Goal: Information Seeking & Learning: Learn about a topic

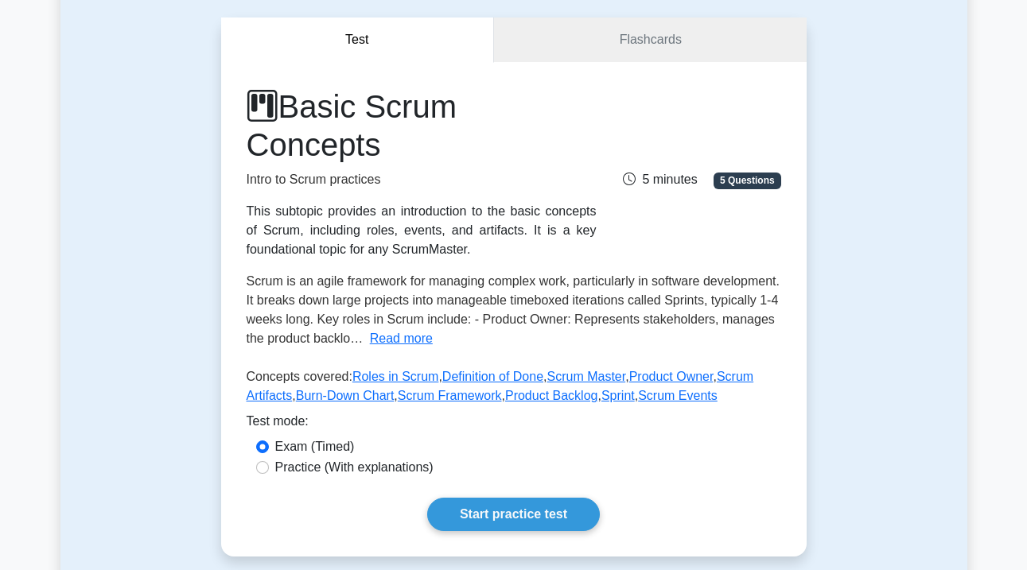
scroll to position [138, 0]
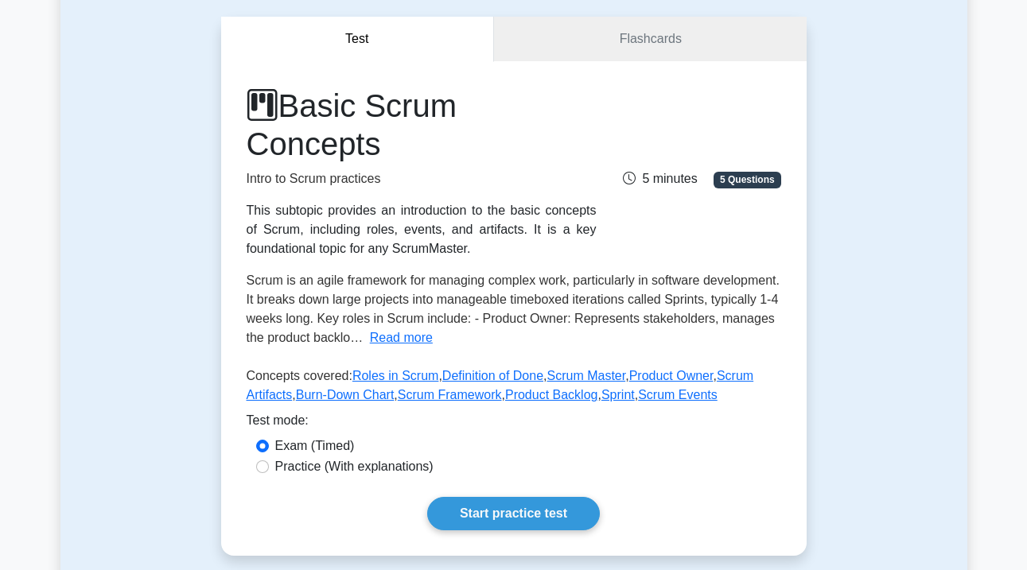
click at [373, 457] on label "Practice (With explanations)" at bounding box center [354, 466] width 158 height 19
click at [269, 460] on input "Practice (With explanations)" at bounding box center [262, 466] width 13 height 13
radio input "true"
click at [318, 437] on label "Exam (Timed)" at bounding box center [315, 446] width 80 height 19
click at [269, 440] on input "Exam (Timed)" at bounding box center [262, 446] width 13 height 13
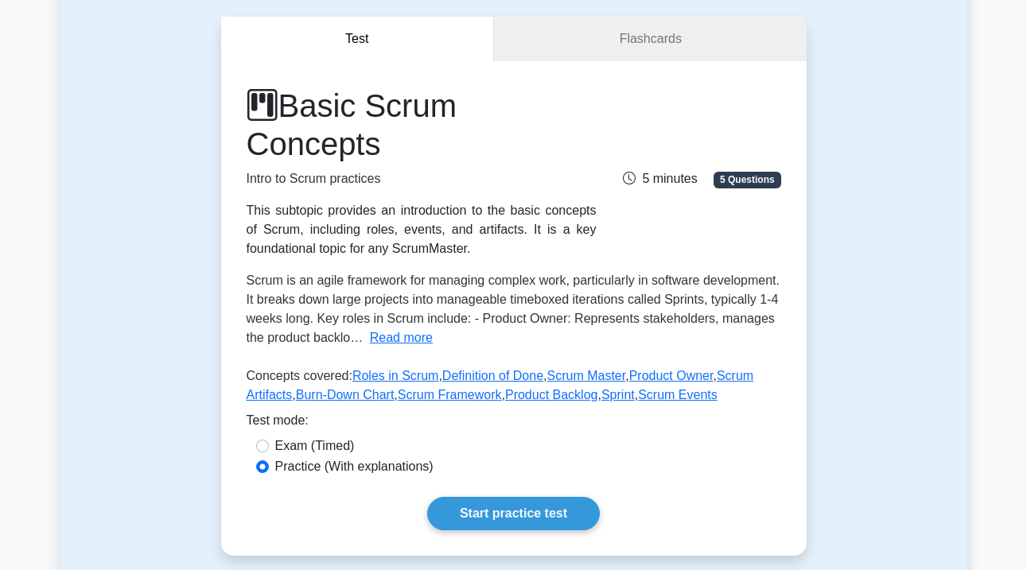
radio input "true"
click at [502, 497] on link "Start practice test" at bounding box center [513, 513] width 173 height 33
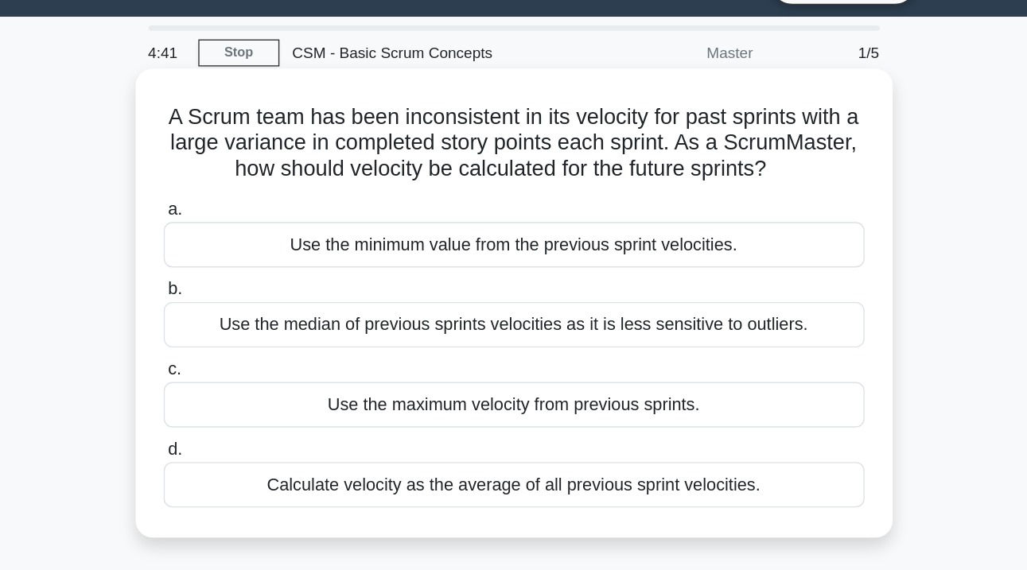
click at [307, 261] on div "Use the median of previous sprints velocities as it is less sensitive to outlie…" at bounding box center [513, 277] width 515 height 33
click at [256, 247] on input "b. Use the median of previous sprints velocities as it is less sensitive to out…" at bounding box center [256, 252] width 0 height 10
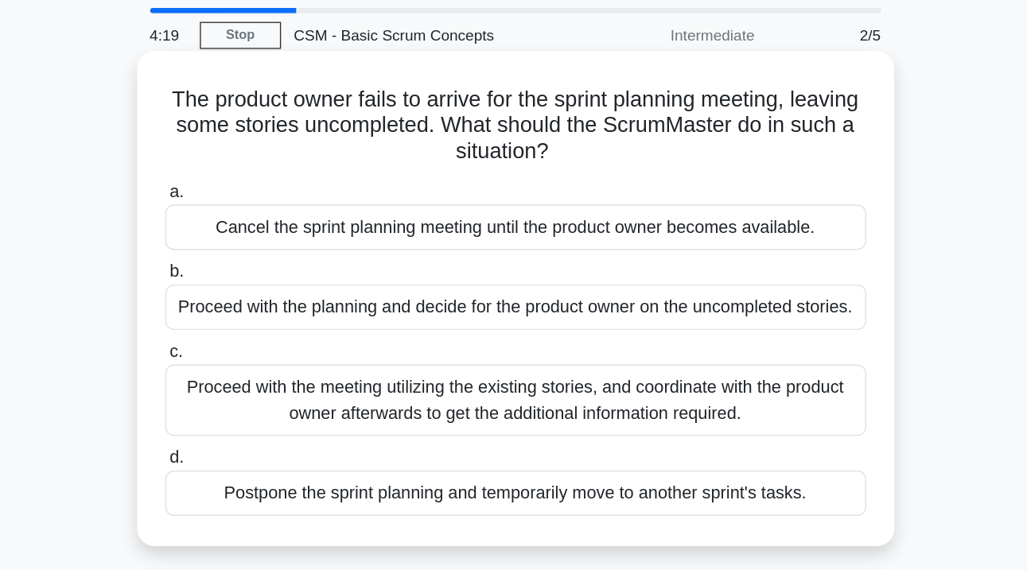
click at [306, 320] on div "Proceed with the meeting utilizing the existing stories, and coordinate with th…" at bounding box center [513, 346] width 515 height 52
click at [256, 305] on input "c. Proceed with the meeting utilizing the existing stories, and coordinate with…" at bounding box center [256, 310] width 0 height 10
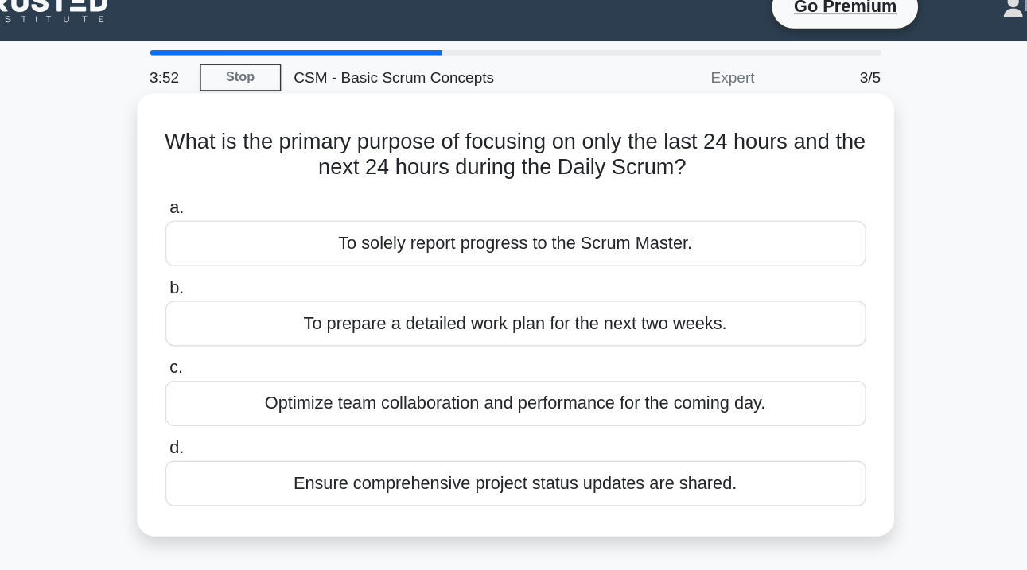
click at [315, 359] on div "Ensure comprehensive project status updates are shared." at bounding box center [513, 375] width 515 height 33
click at [256, 355] on input "d. Ensure comprehensive project status updates are shared." at bounding box center [256, 350] width 0 height 10
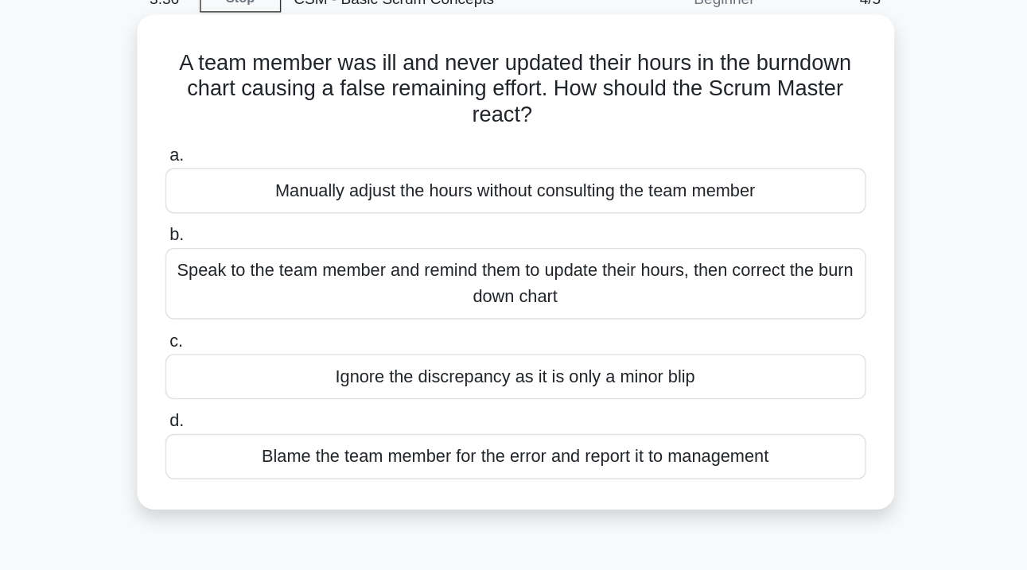
click at [349, 261] on div "Speak to the team member and remind them to update their hours, then correct th…" at bounding box center [513, 287] width 515 height 52
click at [256, 247] on input "b. Speak to the team member and remind them to update their hours, then correct…" at bounding box center [256, 252] width 0 height 10
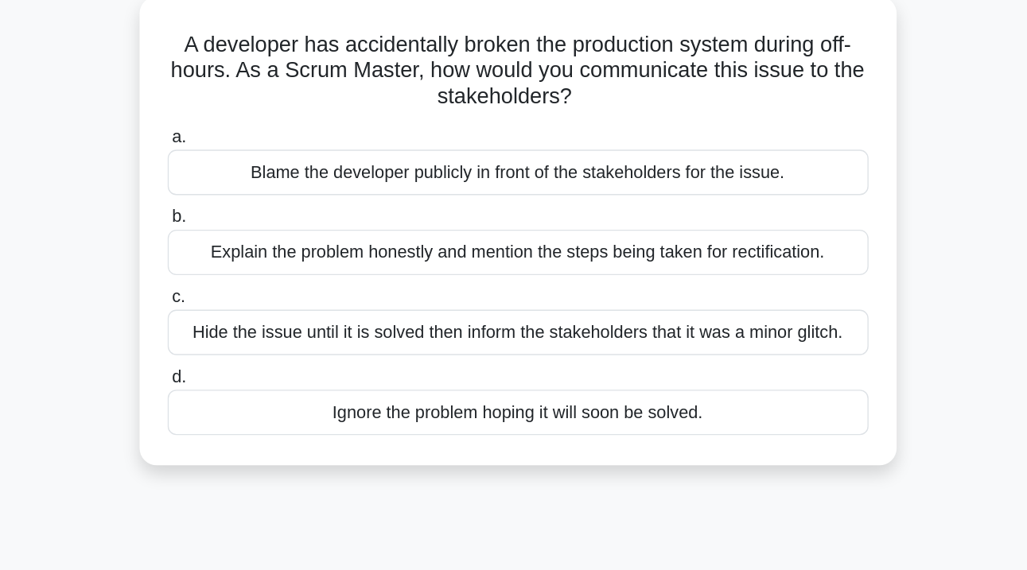
click at [324, 320] on div "Hide the issue until it is solved then inform the stakeholders that it was a mi…" at bounding box center [513, 336] width 515 height 33
click at [256, 305] on input "c. Hide the issue until it is solved then inform the stakeholders that it was a…" at bounding box center [256, 310] width 0 height 10
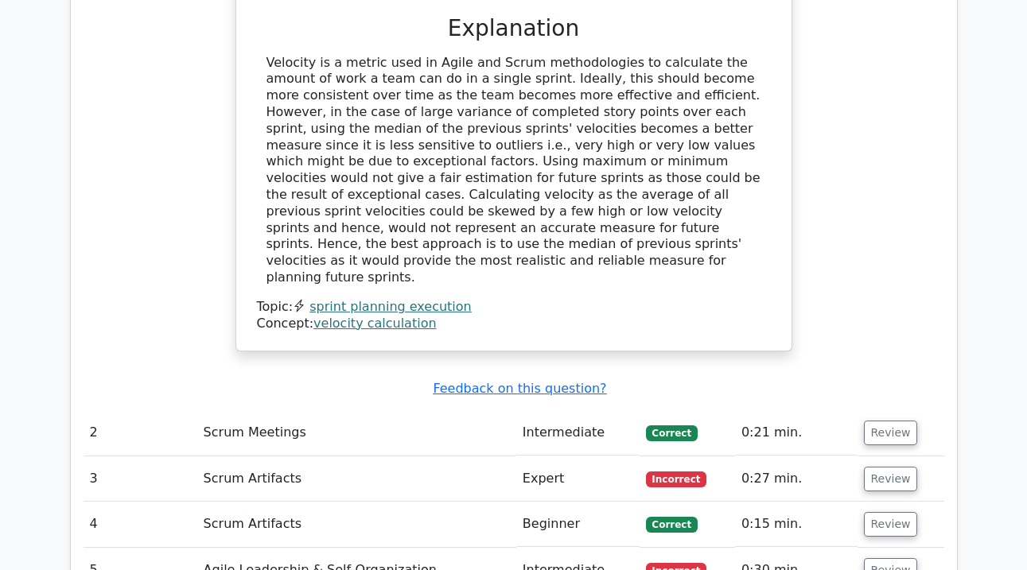
scroll to position [1628, 0]
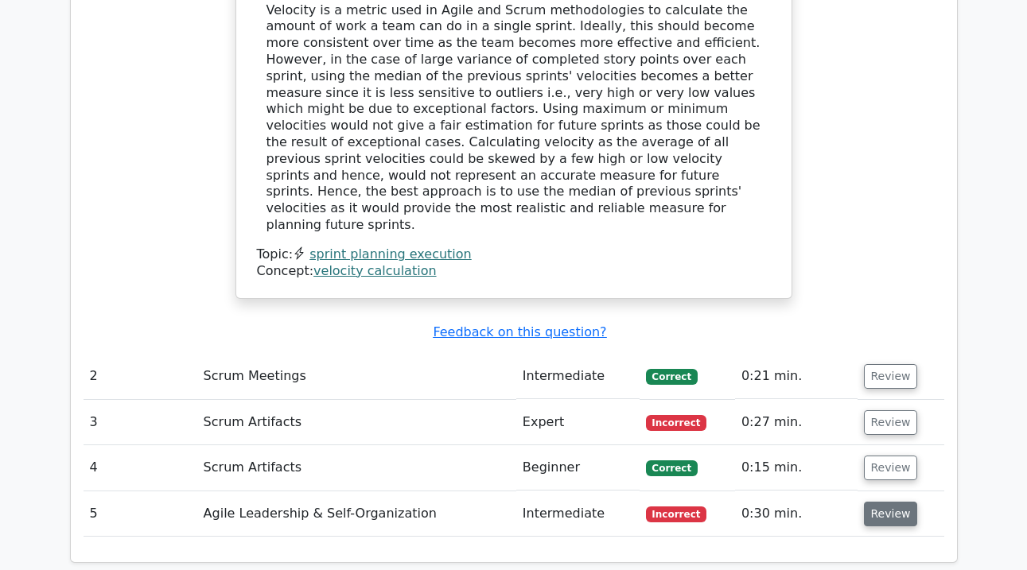
click at [876, 502] on button "Review" at bounding box center [891, 514] width 54 height 25
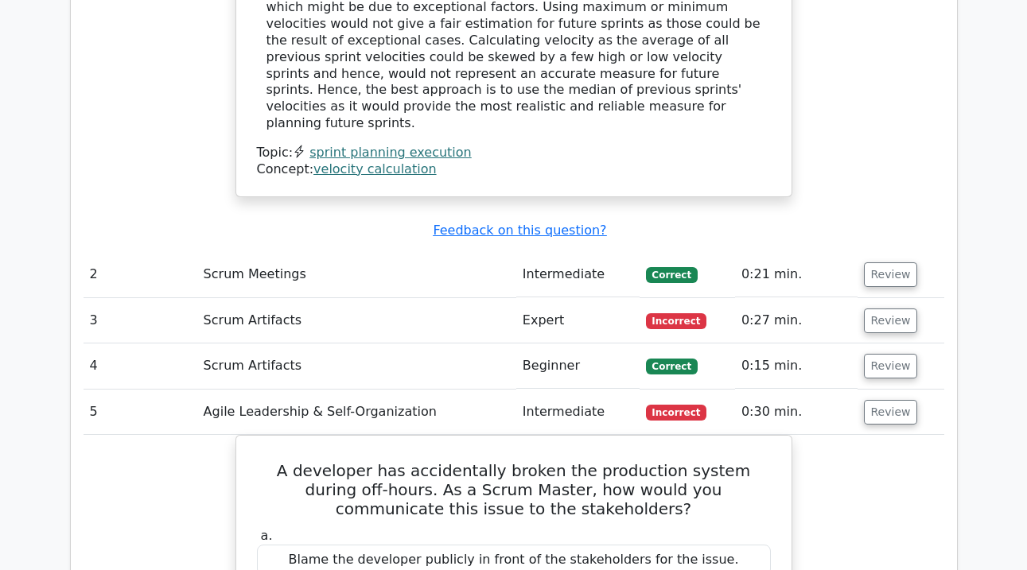
scroll to position [1668, 0]
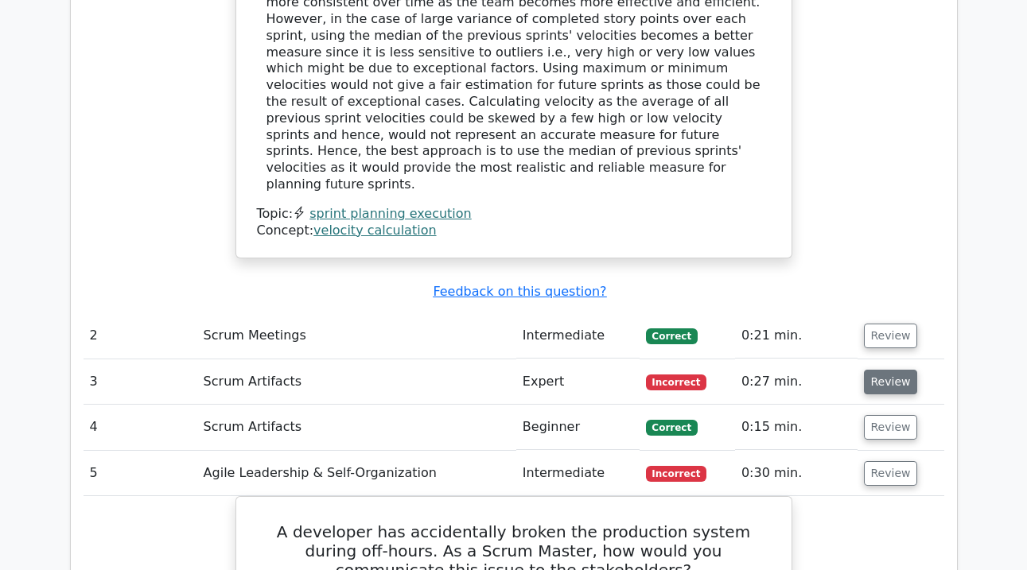
click at [891, 370] on button "Review" at bounding box center [891, 382] width 54 height 25
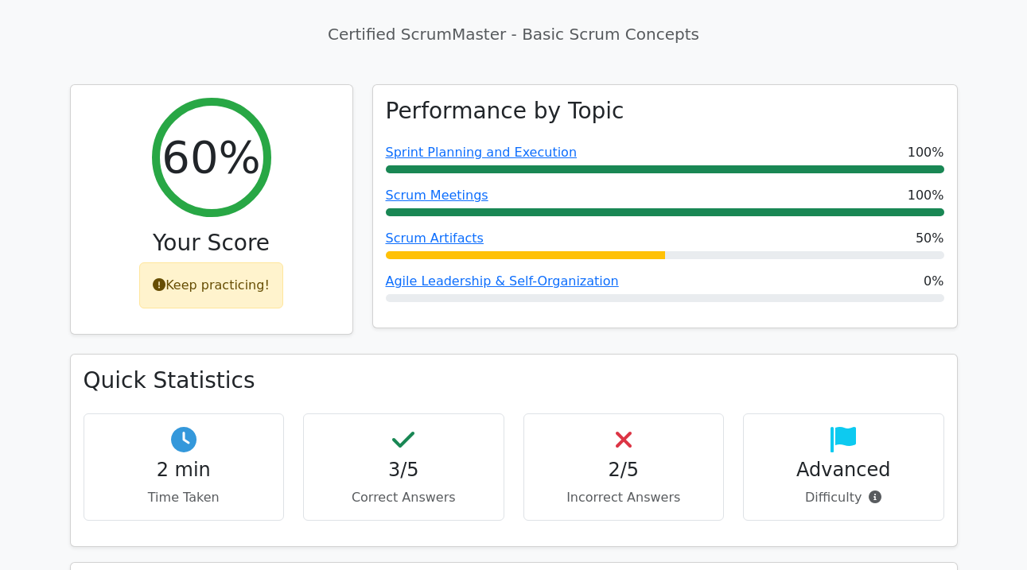
scroll to position [526, 0]
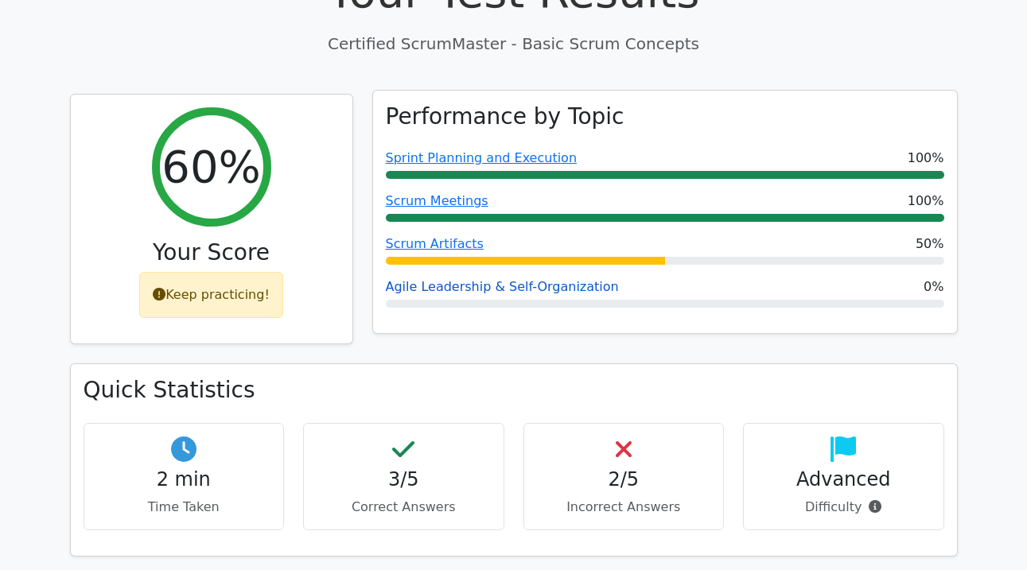
click at [462, 279] on link "Agile Leadership & Self-Organization" at bounding box center [502, 286] width 233 height 15
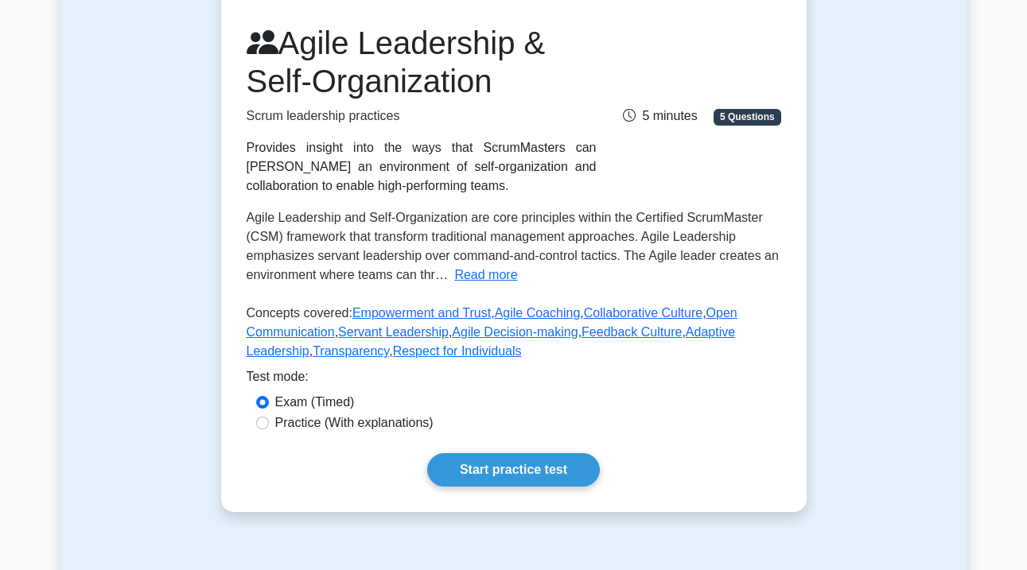
scroll to position [340, 0]
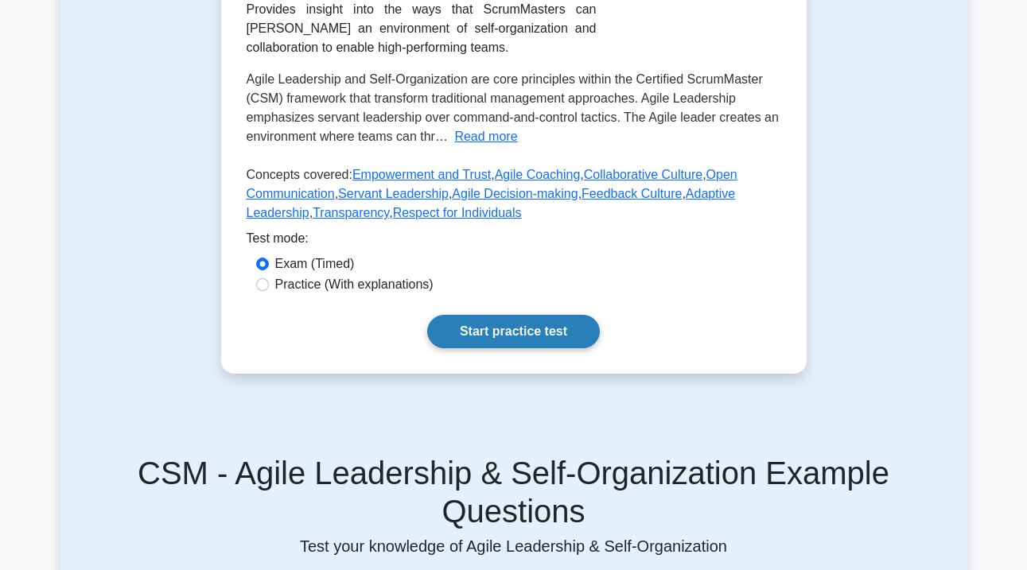
click at [495, 328] on link "Start practice test" at bounding box center [513, 331] width 173 height 33
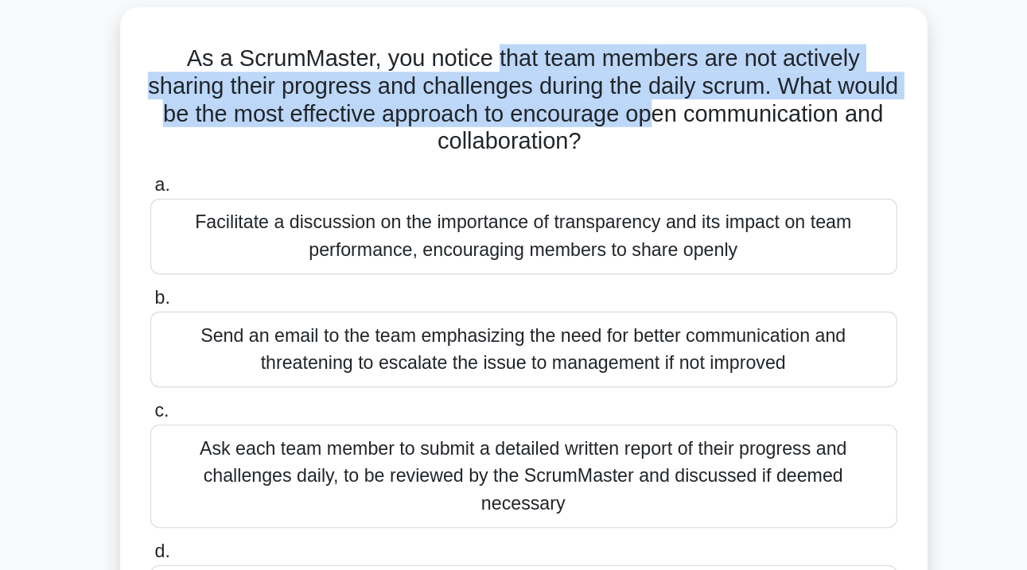
drag, startPoint x: 313, startPoint y: 41, endPoint x: 428, endPoint y: 72, distance: 119.4
click at [428, 134] on h5 "As a ScrumMaster, you notice that team members are not actively sharing their p…" at bounding box center [513, 173] width 518 height 78
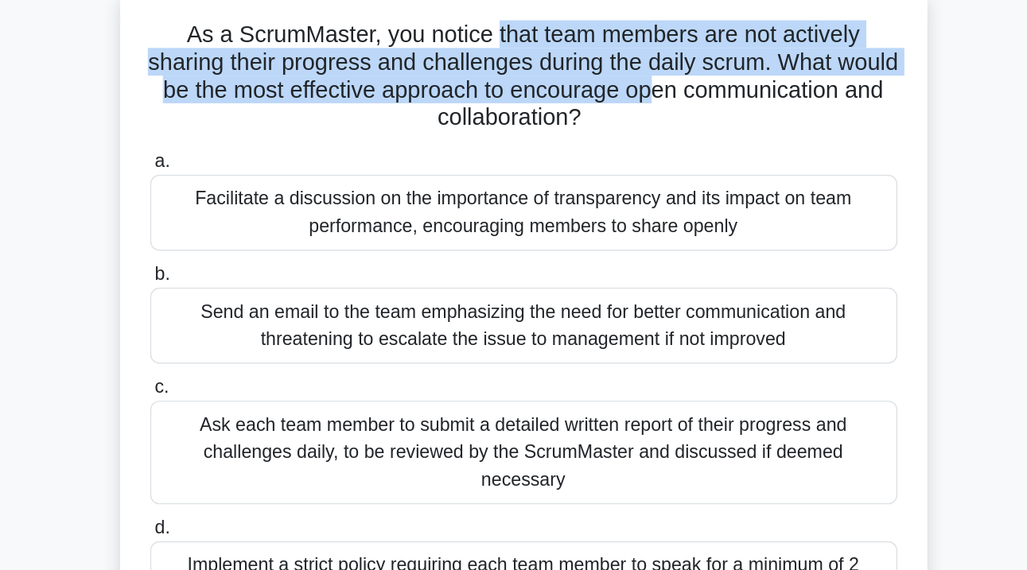
click at [402, 134] on h5 "As a ScrumMaster, you notice that team members are not actively sharing their p…" at bounding box center [513, 173] width 518 height 78
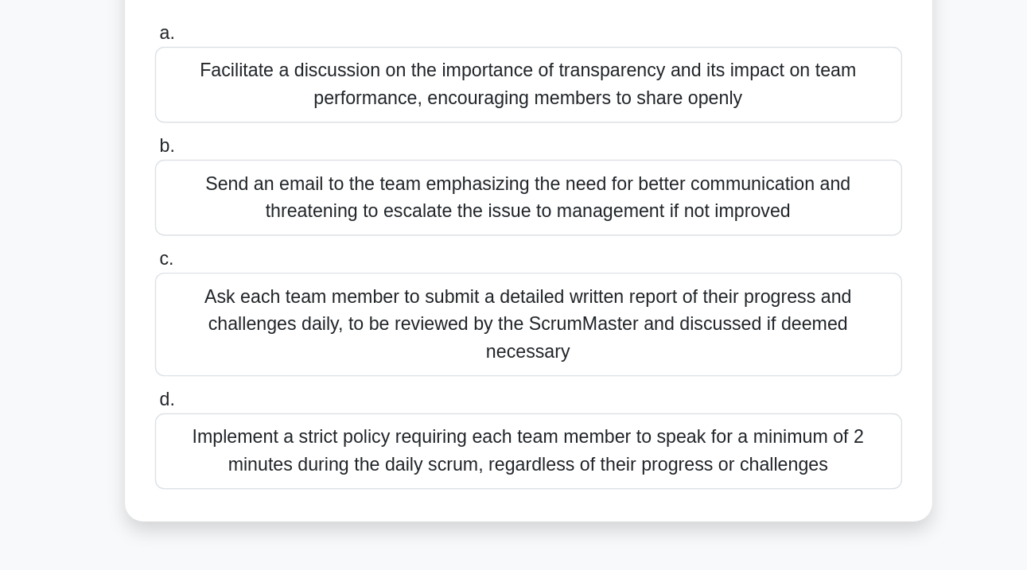
scroll to position [32, 0]
click at [301, 461] on div "Implement a strict policy requiring each team member to speak for a minimum of …" at bounding box center [513, 487] width 515 height 52
click at [256, 447] on input "d. Implement a strict policy requiring each team member to speak for a minimum …" at bounding box center [256, 452] width 0 height 10
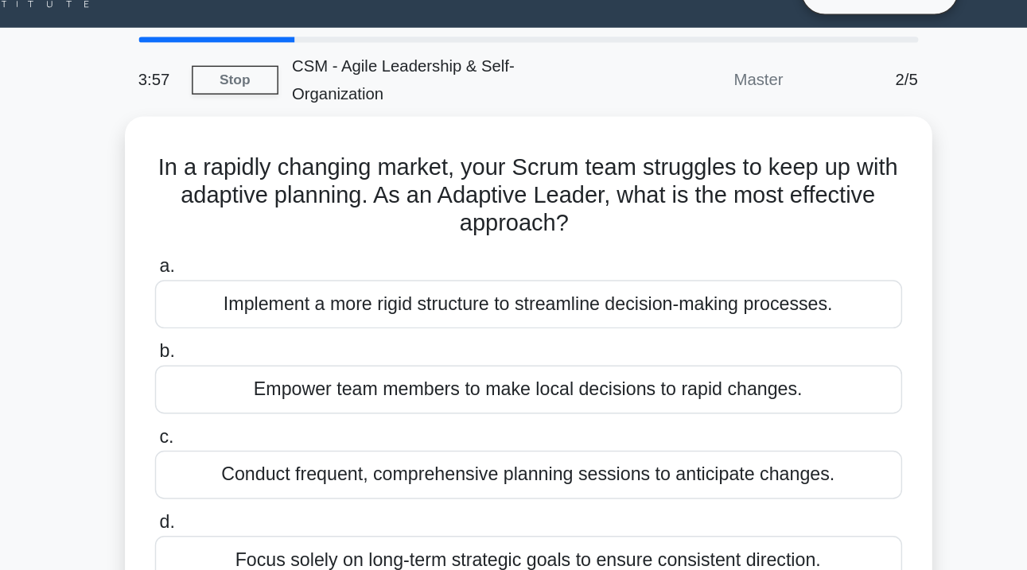
scroll to position [0, 0]
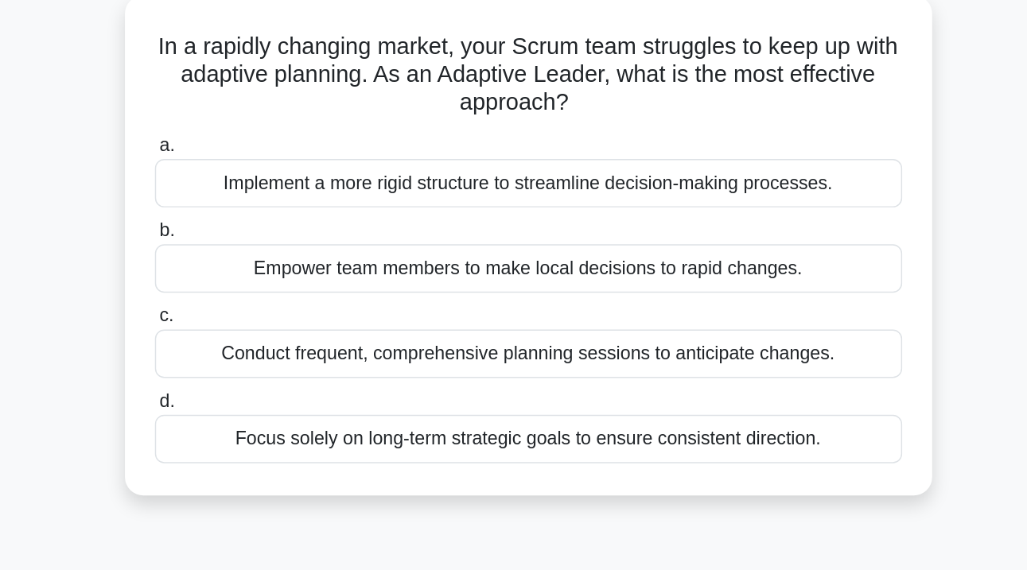
click at [258, 339] on div "Conduct frequent, comprehensive planning sessions to anticipate changes." at bounding box center [513, 355] width 515 height 33
click at [256, 324] on input "c. Conduct frequent, comprehensive planning sessions to anticipate changes." at bounding box center [256, 329] width 0 height 10
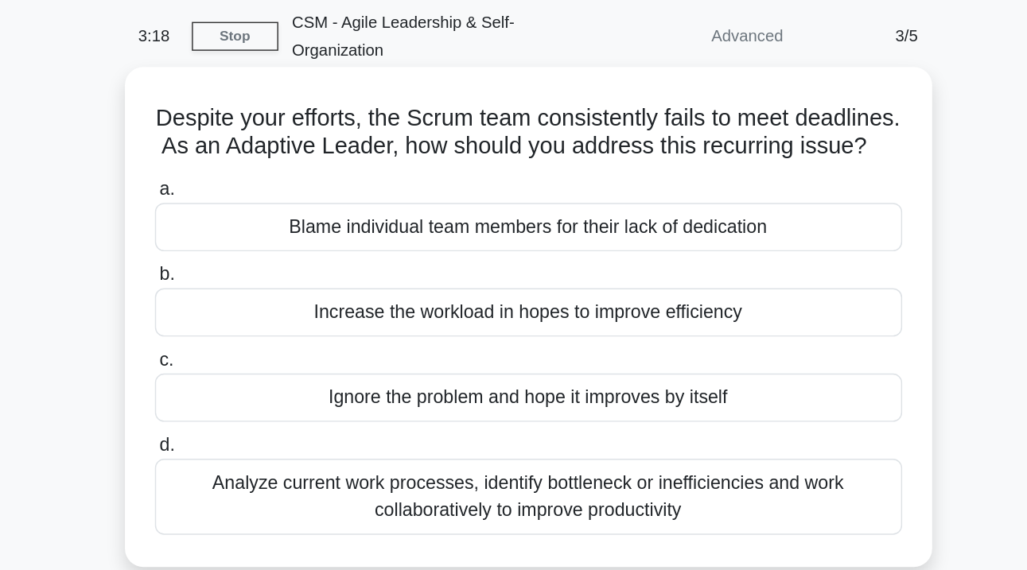
click at [266, 379] on div "Analyze current work processes, identify bottleneck or inefficiencies and work …" at bounding box center [513, 405] width 515 height 52
click at [256, 364] on input "d. Analyze current work processes, identify bottleneck or inefficiencies and wo…" at bounding box center [256, 369] width 0 height 10
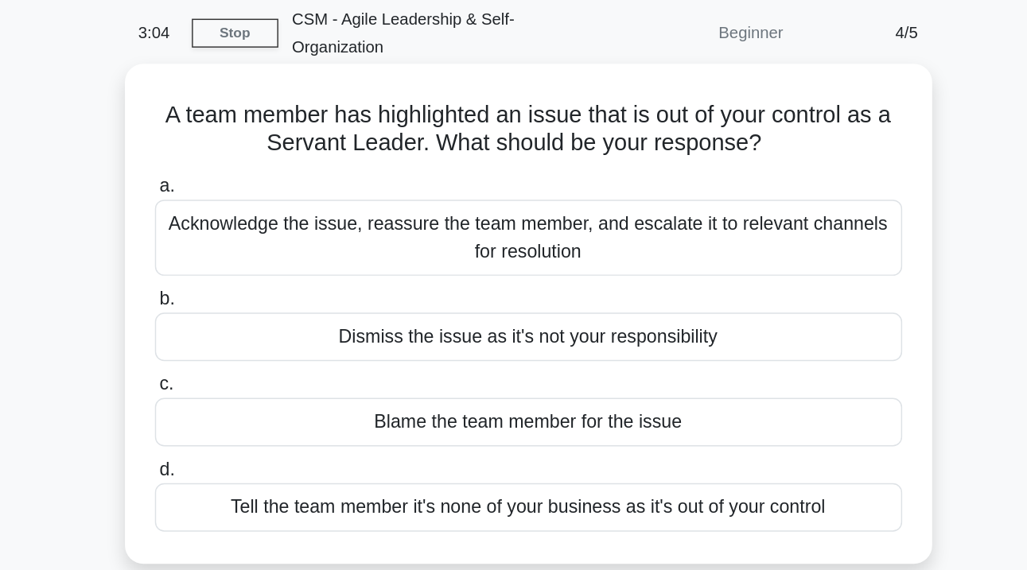
click at [412, 202] on div "Acknowledge the issue, reassure the team member, and escalate it to relevant ch…" at bounding box center [513, 228] width 515 height 52
click at [256, 188] on input "a. Acknowledge the issue, reassure the team member, and escalate it to relevant…" at bounding box center [256, 193] width 0 height 10
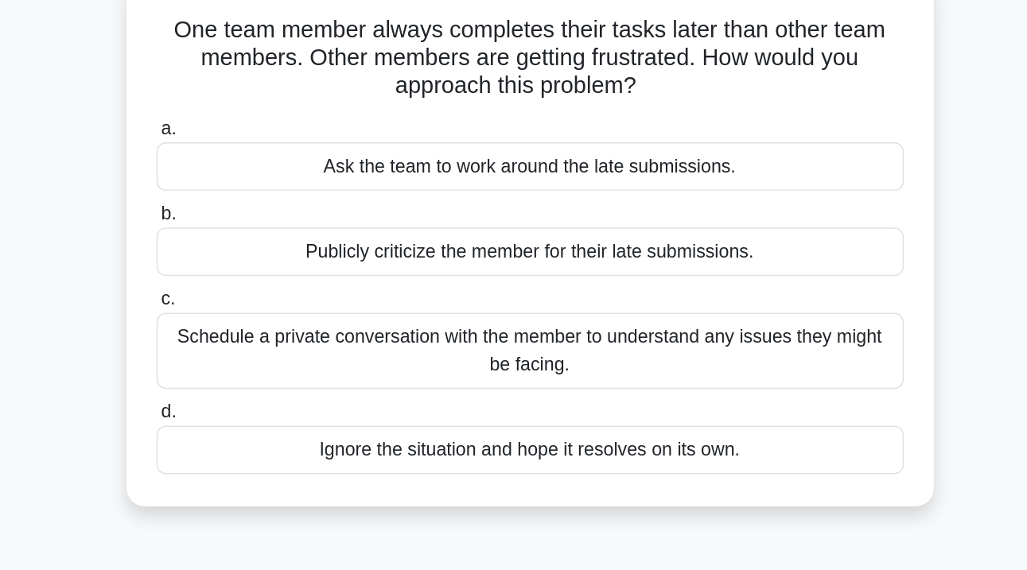
click at [298, 339] on div "Schedule a private conversation with the member to understand any issues they m…" at bounding box center [513, 365] width 515 height 52
click at [256, 324] on input "c. Schedule a private conversation with the member to understand any issues the…" at bounding box center [256, 329] width 0 height 10
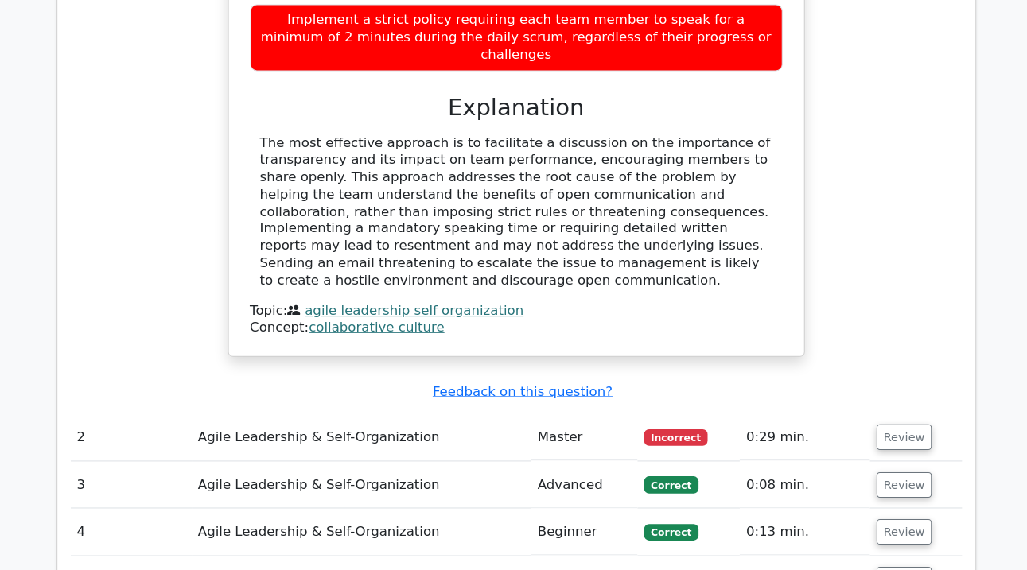
scroll to position [1584, 0]
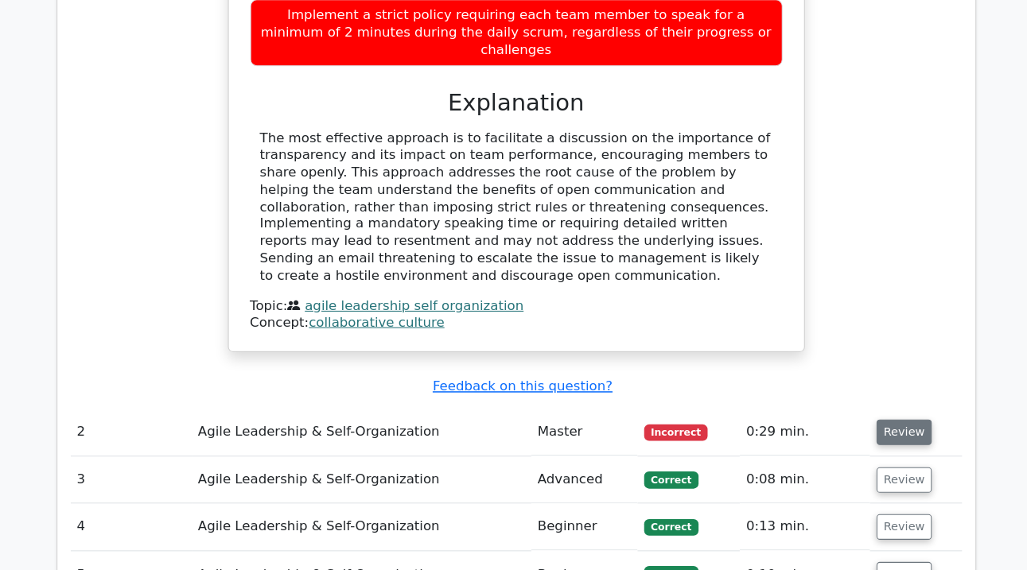
click at [868, 425] on button "Review" at bounding box center [888, 437] width 54 height 25
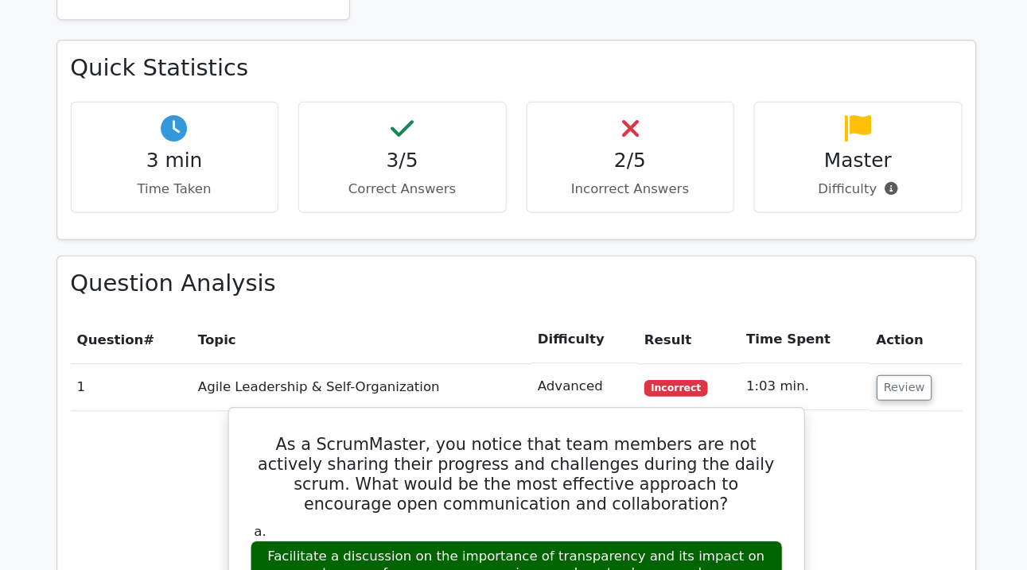
scroll to position [848, 0]
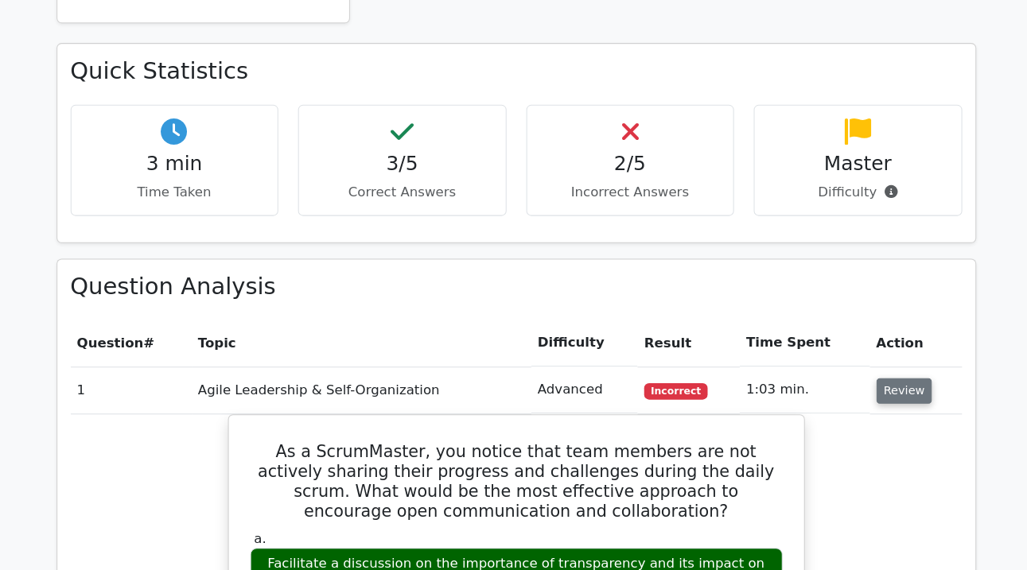
click at [861, 365] on button "Review" at bounding box center [888, 377] width 54 height 25
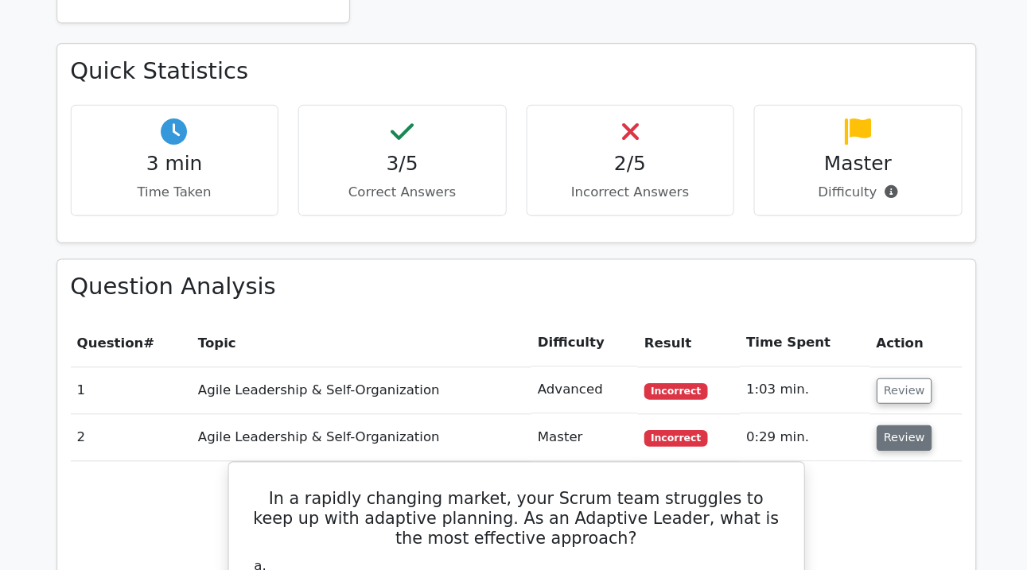
click at [861, 410] on button "Review" at bounding box center [888, 422] width 54 height 25
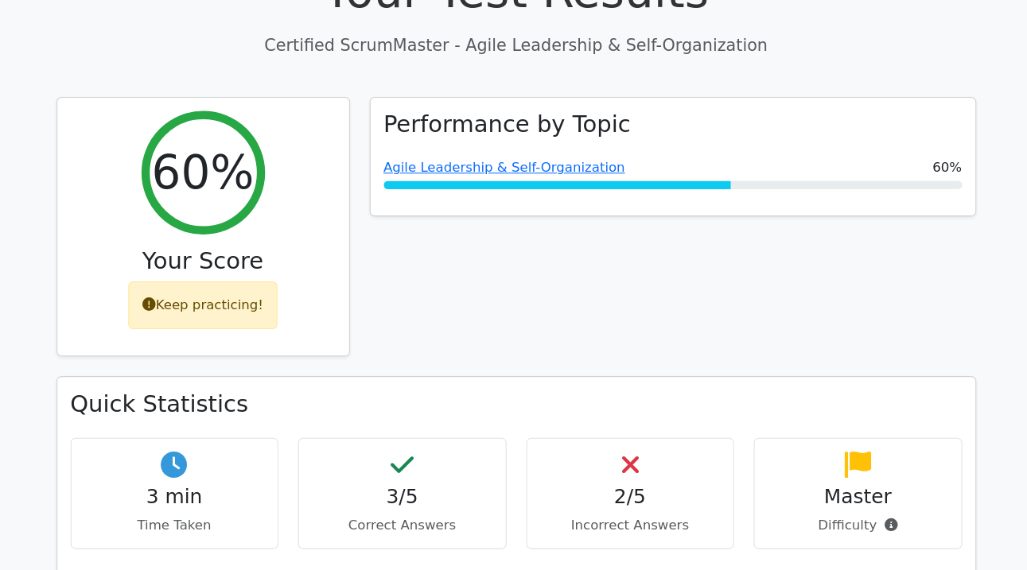
scroll to position [398, 0]
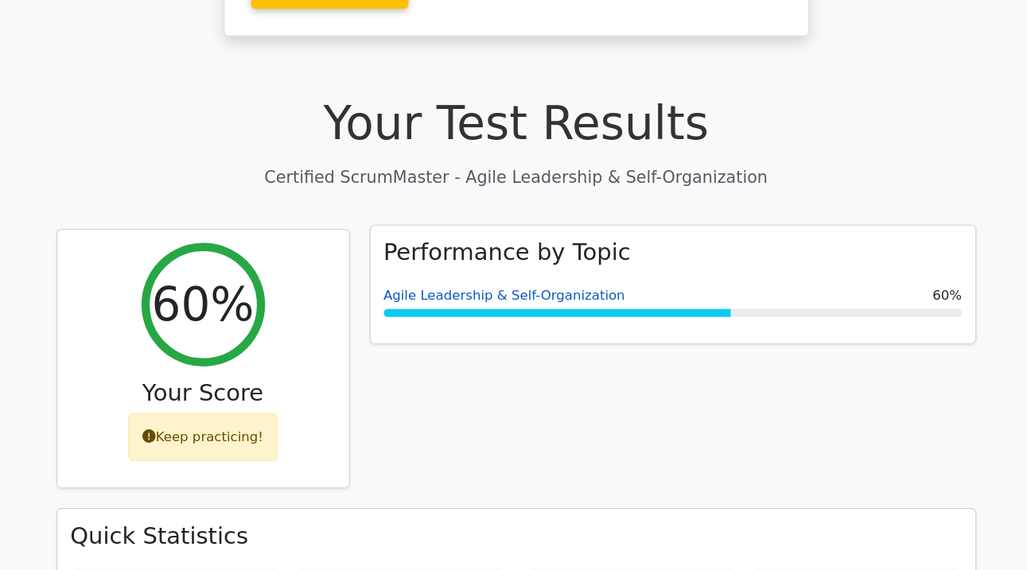
click at [539, 278] on link "Agile Leadership & Self-Organization" at bounding box center [502, 285] width 233 height 15
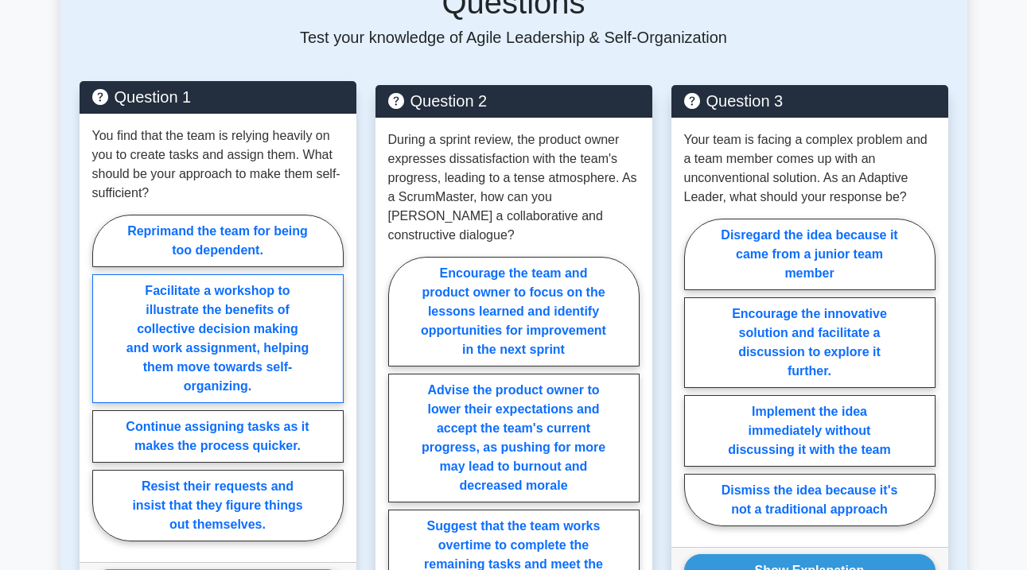
scroll to position [850, 0]
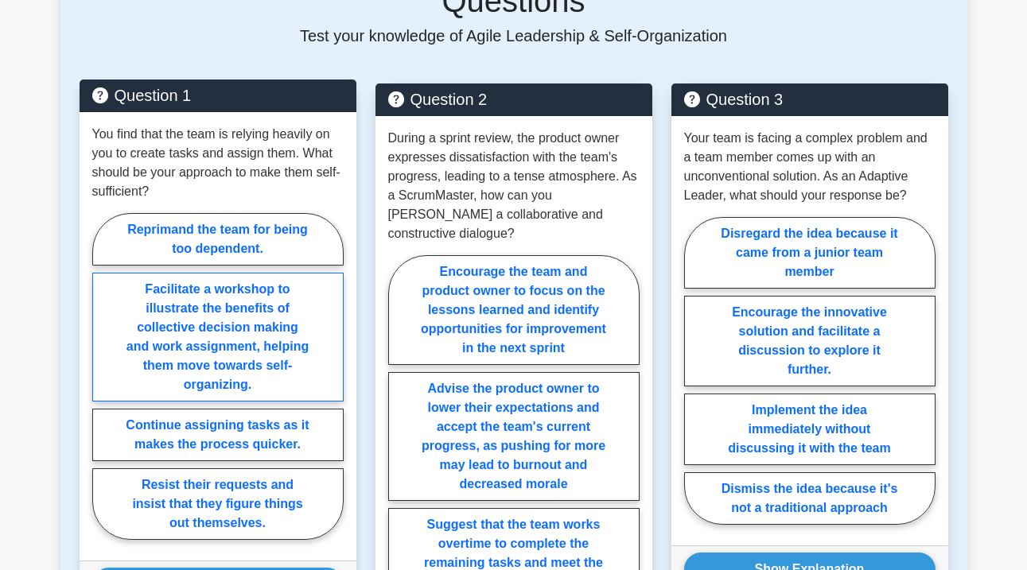
click at [262, 309] on label "Facilitate a workshop to illustrate the benefits of collective decision making …" at bounding box center [217, 337] width 251 height 129
click at [103, 376] on input "Facilitate a workshop to illustrate the benefits of collective decision making …" at bounding box center [97, 381] width 10 height 10
radio input "true"
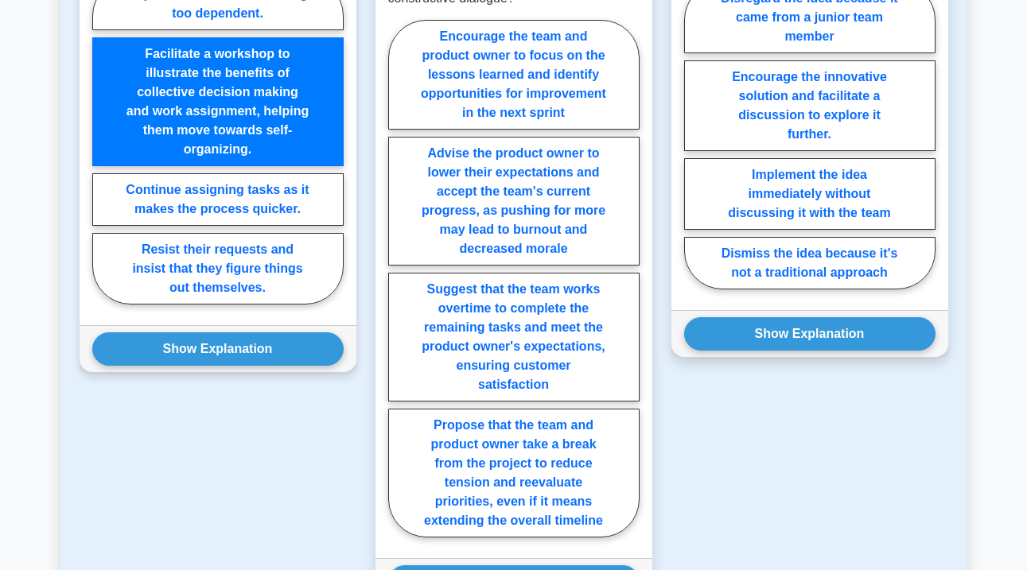
scroll to position [1160, 0]
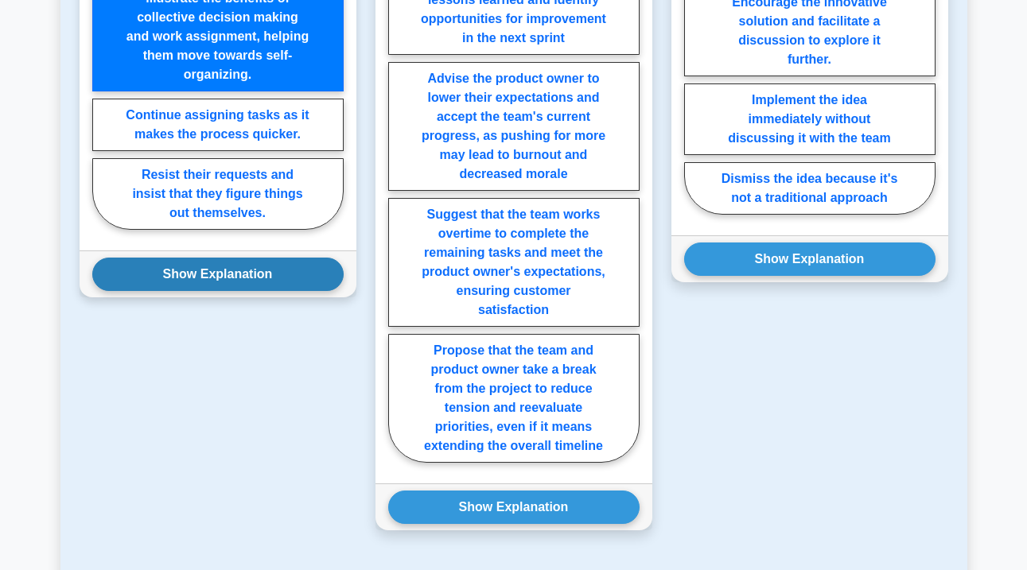
click at [241, 280] on button "Show Explanation" at bounding box center [217, 274] width 251 height 33
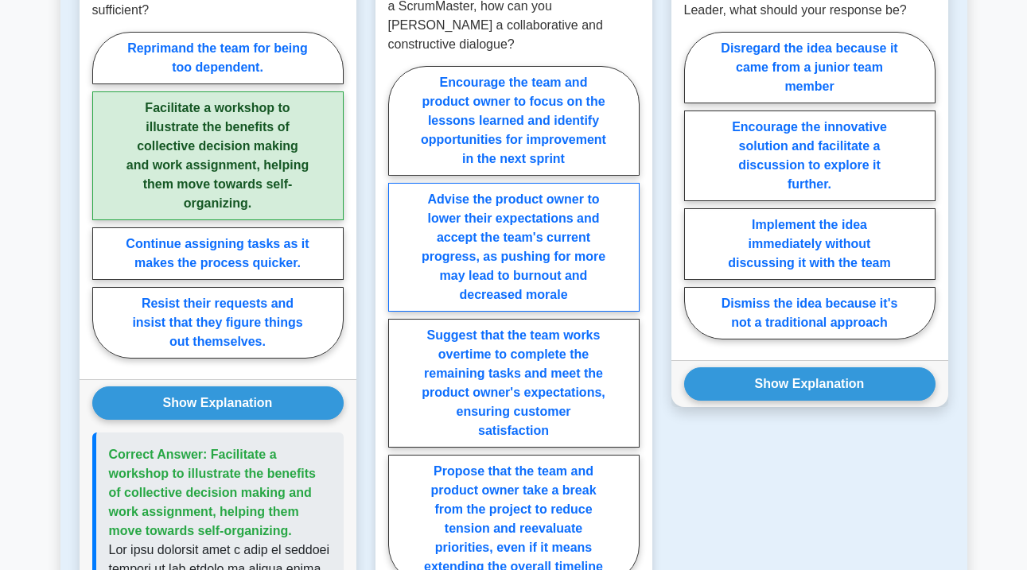
scroll to position [1040, 0]
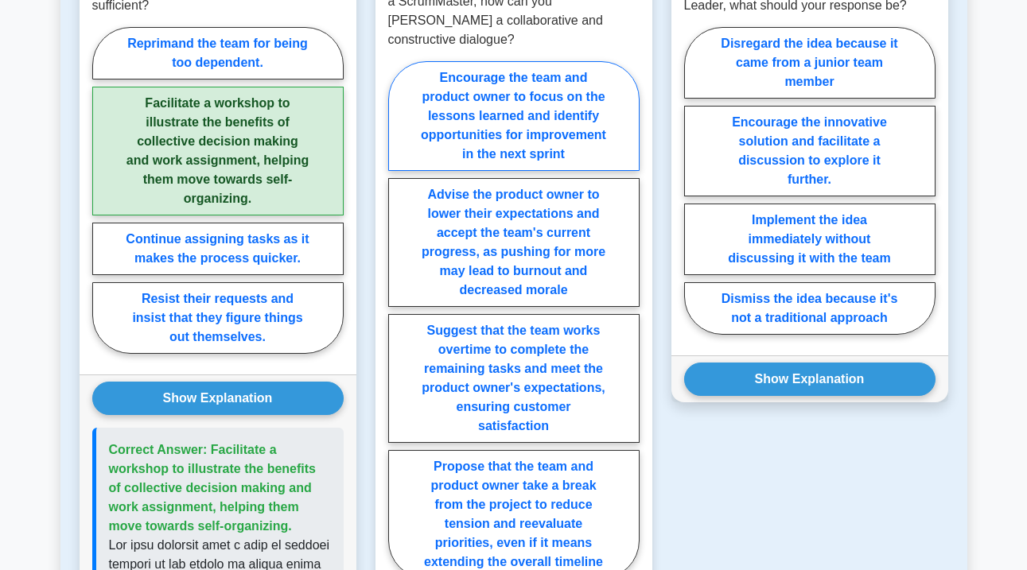
click at [557, 106] on label "Encourage the team and product owner to focus on the lessons learned and identi…" at bounding box center [513, 116] width 251 height 110
click at [398, 320] on input "Encourage the team and product owner to focus on the lessons learned and identi…" at bounding box center [393, 325] width 10 height 10
radio input "true"
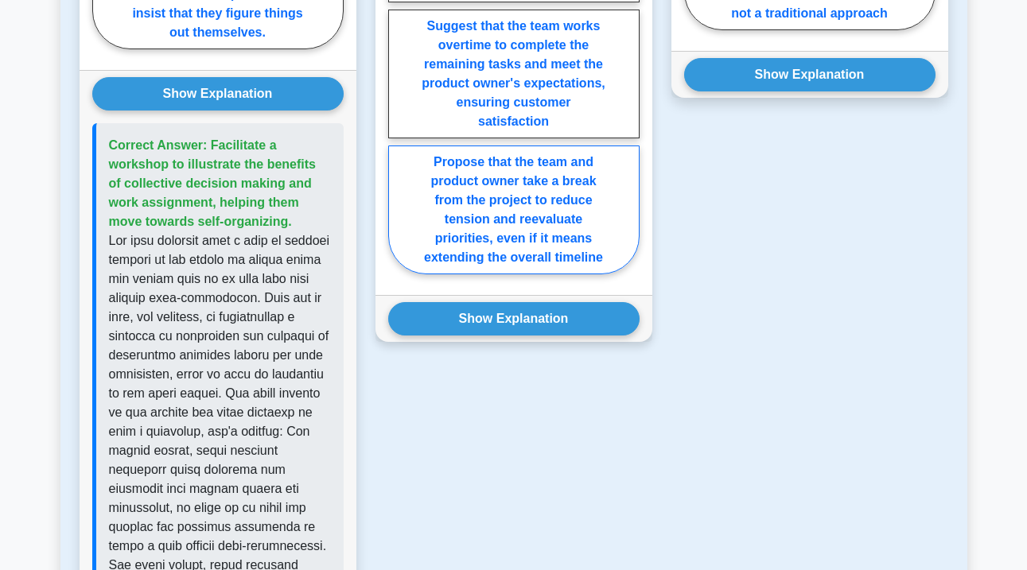
scroll to position [1361, 0]
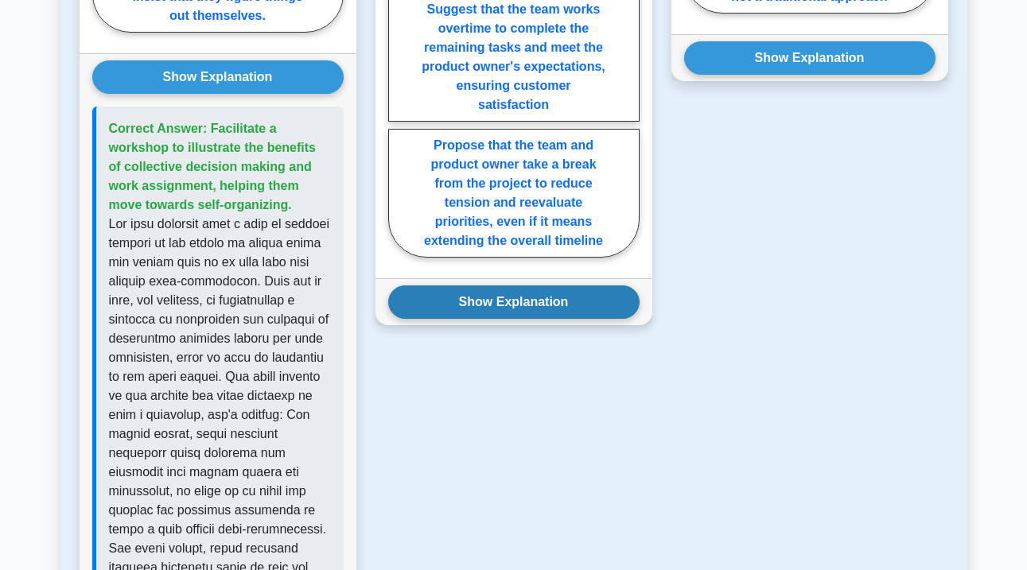
click at [511, 285] on button "Show Explanation" at bounding box center [513, 301] width 251 height 33
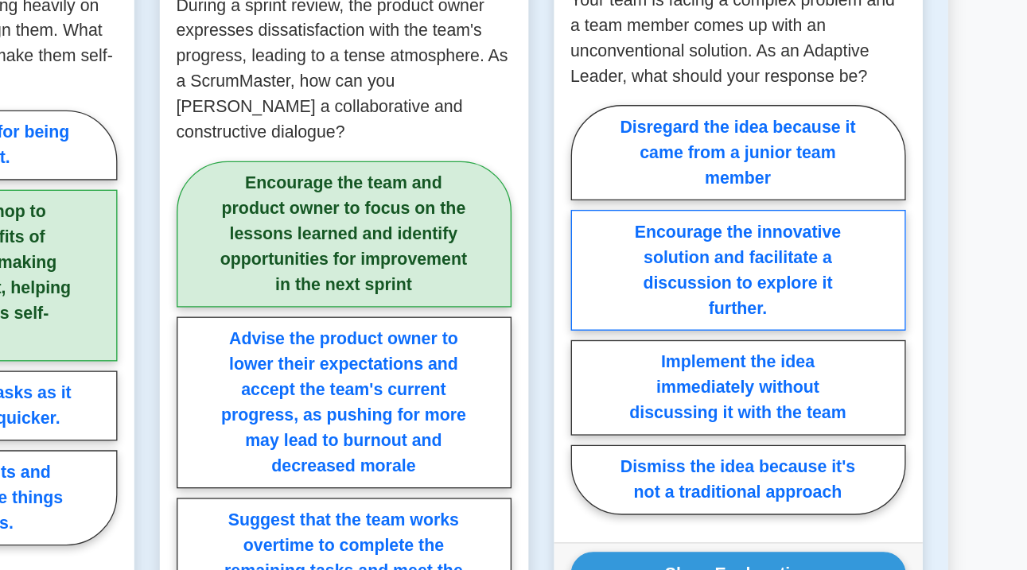
scroll to position [846, 0]
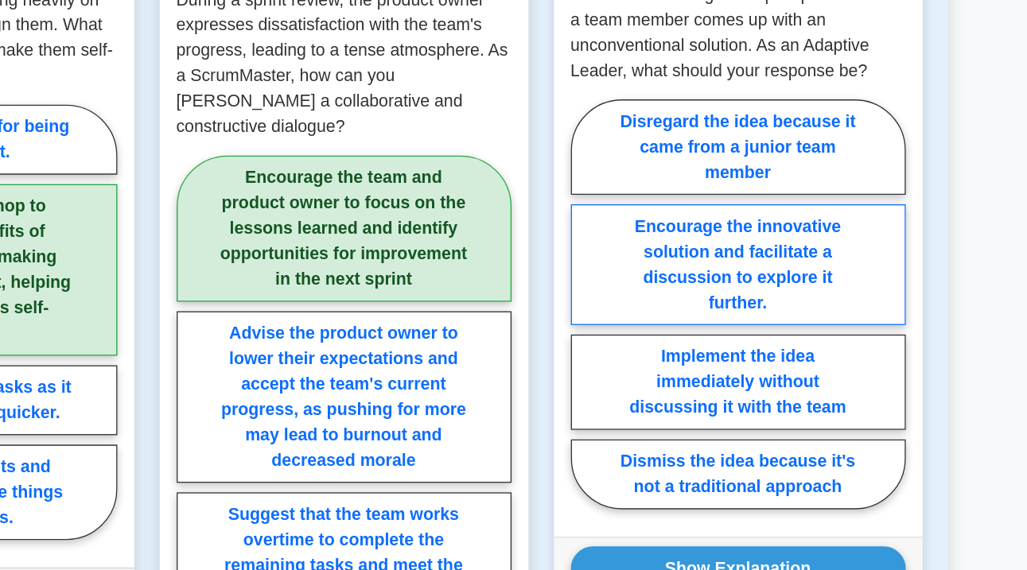
click at [684, 296] on label "Encourage the innovative solution and facilitate a discussion to explore it fur…" at bounding box center [809, 341] width 251 height 91
click at [684, 371] on input "Encourage the innovative solution and facilitate a discussion to explore it fur…" at bounding box center [689, 376] width 10 height 10
radio input "true"
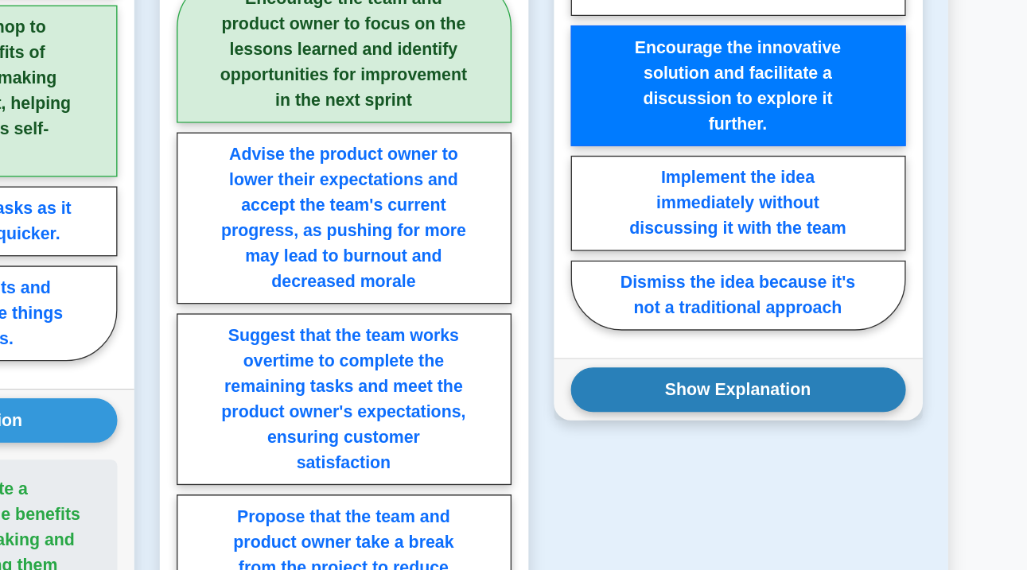
scroll to position [981, 0]
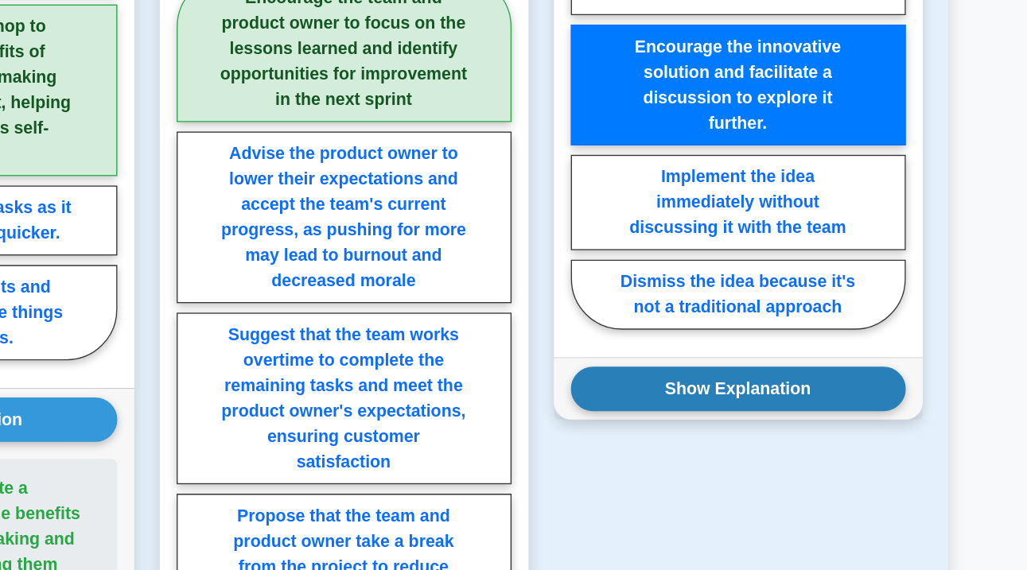
click at [684, 418] on button "Show Explanation" at bounding box center [809, 434] width 251 height 33
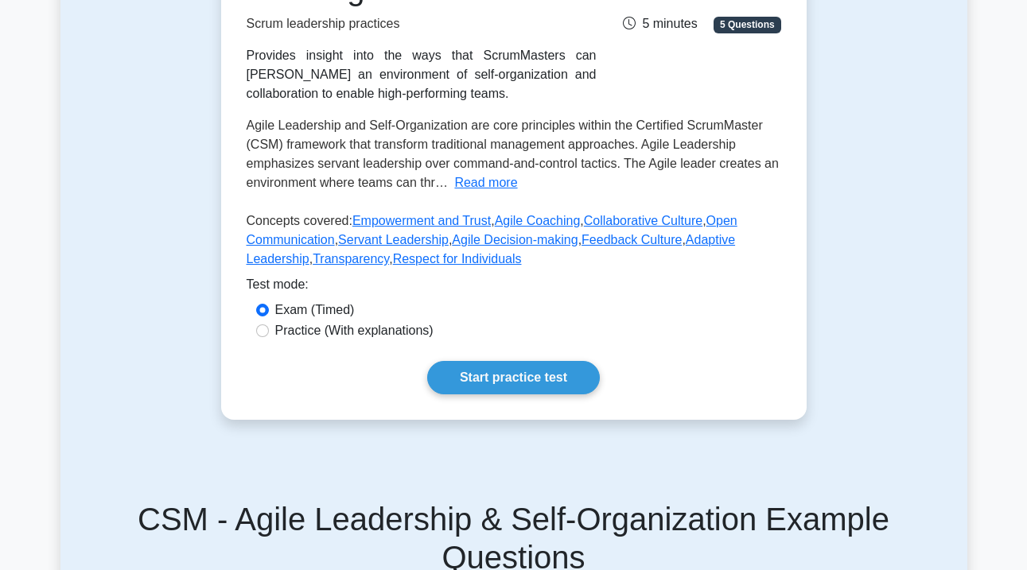
scroll to position [301, 0]
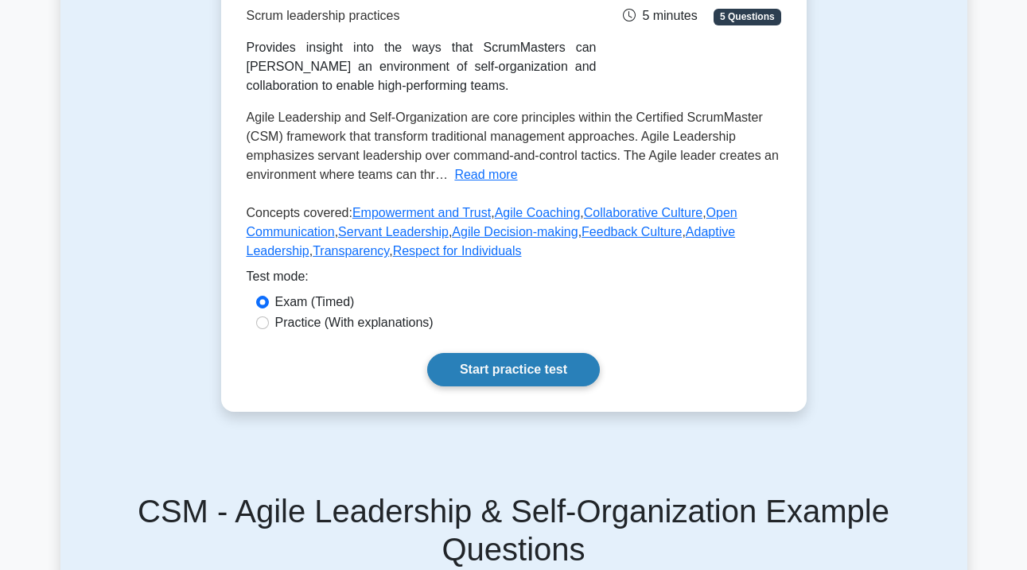
click at [536, 363] on link "Start practice test" at bounding box center [513, 369] width 173 height 33
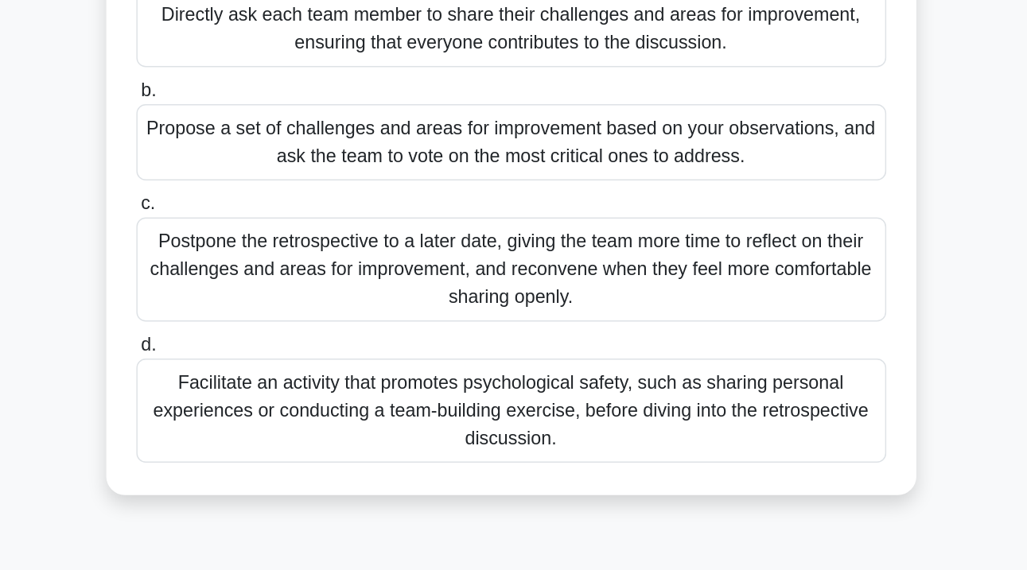
scroll to position [107, 0]
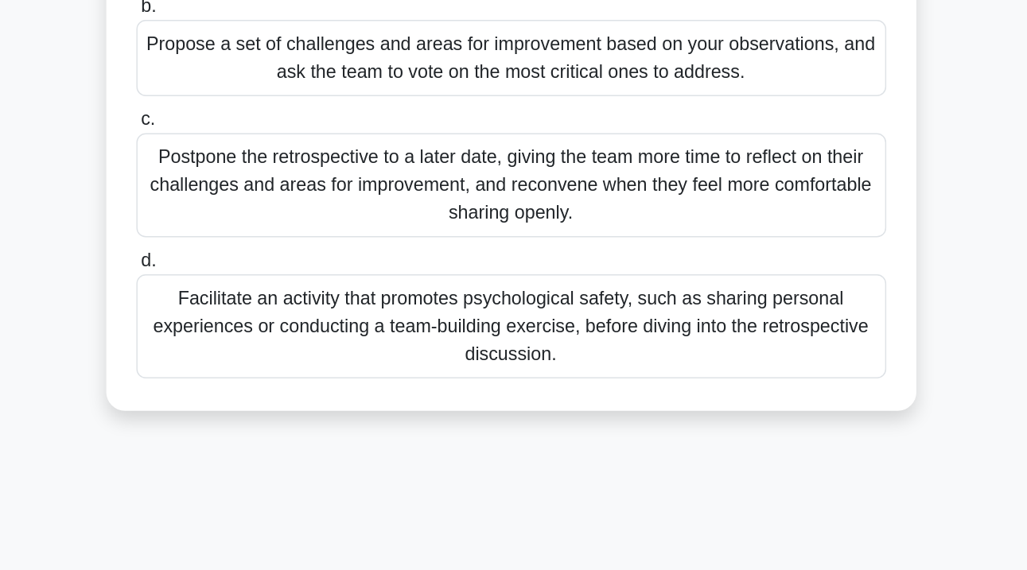
click at [284, 367] on div "Facilitate an activity that promotes psychological safety, such as sharing pers…" at bounding box center [513, 403] width 515 height 72
click at [256, 352] on input "d. Facilitate an activity that promotes psychological safety, such as sharing p…" at bounding box center [256, 357] width 0 height 10
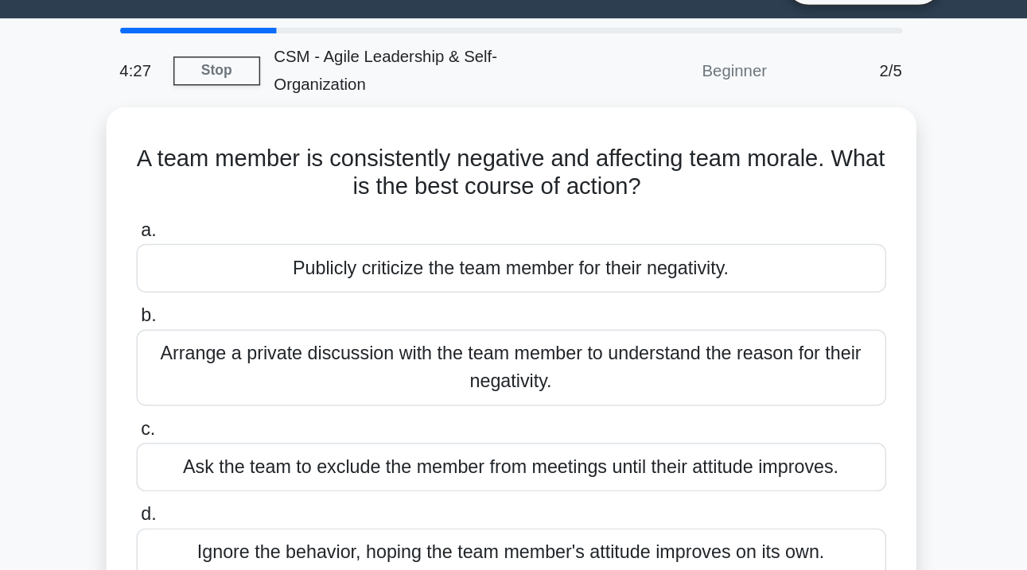
scroll to position [0, 0]
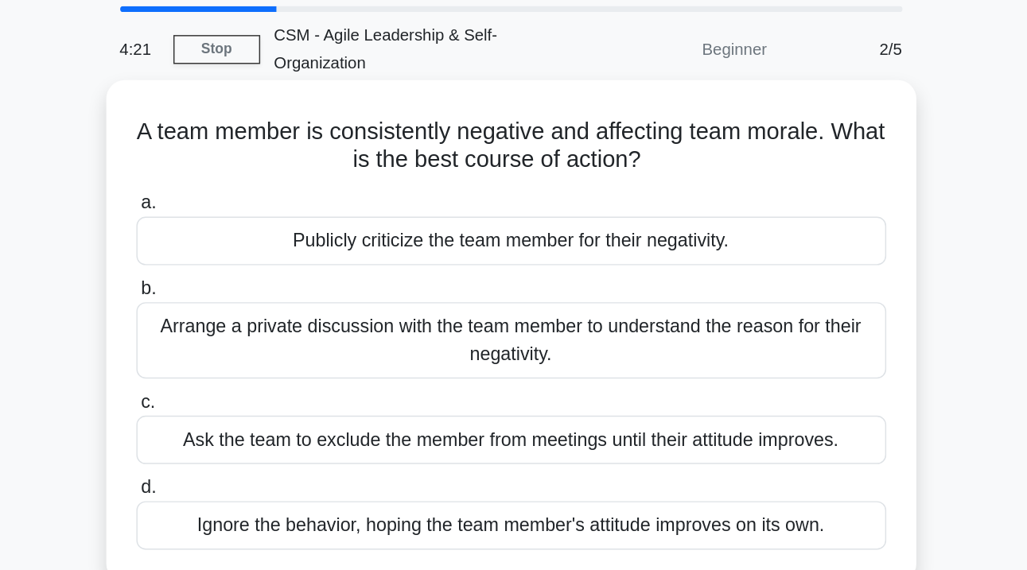
click at [257, 261] on div "Arrange a private discussion with the team member to understand the reason for …" at bounding box center [513, 287] width 515 height 52
click at [256, 247] on input "b. Arrange a private discussion with the team member to understand the reason f…" at bounding box center [256, 252] width 0 height 10
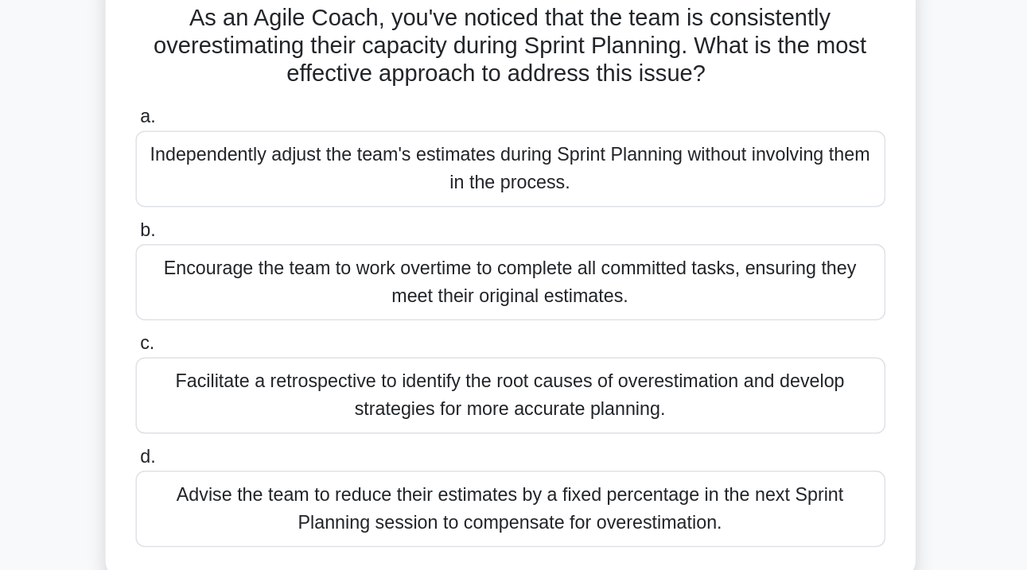
click at [264, 377] on div "Facilitate a retrospective to identify the root causes of overestimation and de…" at bounding box center [513, 403] width 515 height 52
click at [256, 363] on input "c. Facilitate a retrospective to identify the root causes of overestimation and…" at bounding box center [256, 368] width 0 height 10
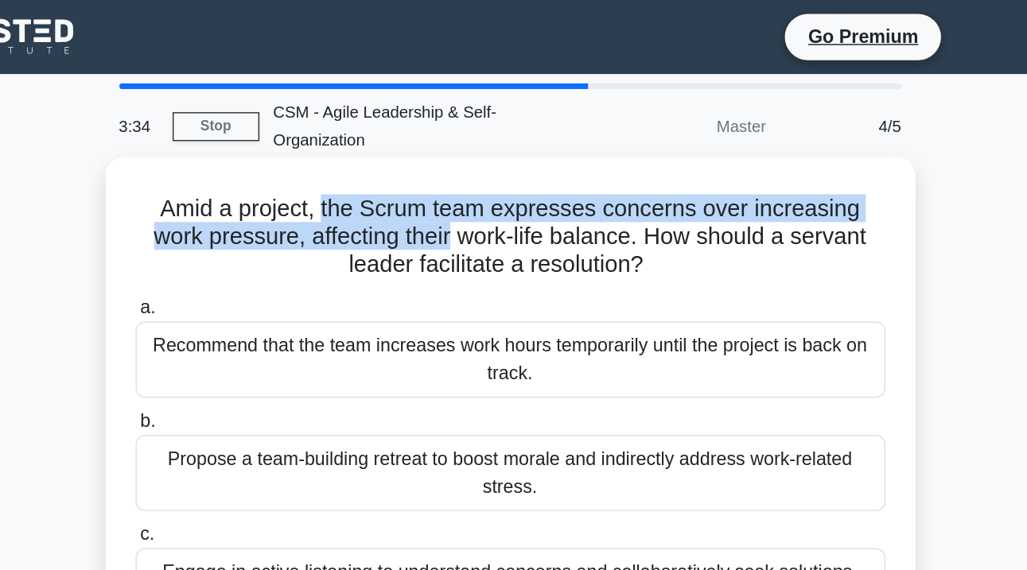
drag, startPoint x: 204, startPoint y: 143, endPoint x: 266, endPoint y: 165, distance: 65.2
click at [266, 165] on h5 "Amid a project, the Scrum team expresses concerns over increasing work pressure…" at bounding box center [513, 163] width 518 height 59
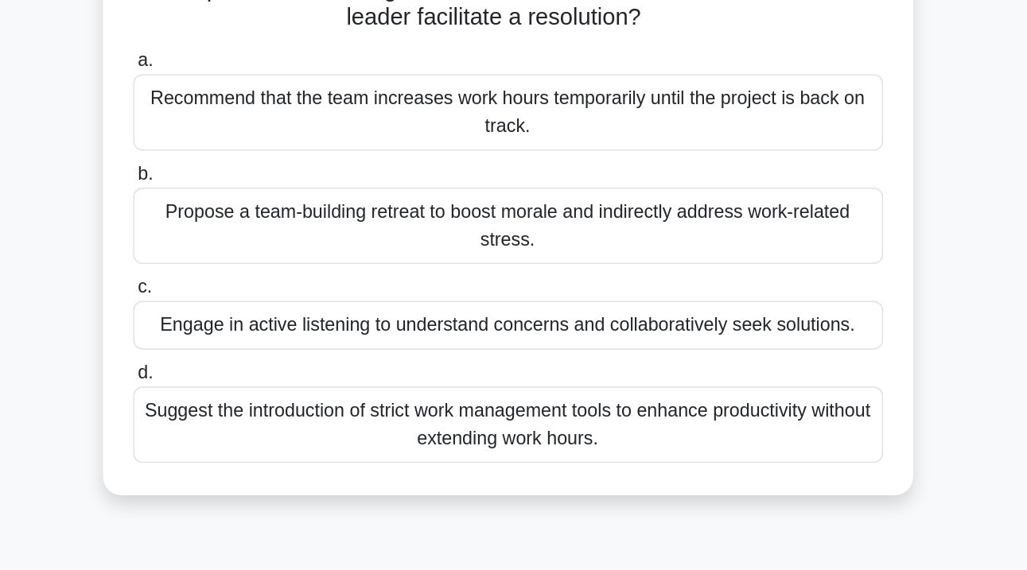
click at [256, 377] on div "Engage in active listening to understand concerns and collaboratively seek solu…" at bounding box center [513, 393] width 515 height 33
click at [256, 363] on input "c. Engage in active listening to understand concerns and collaboratively seek s…" at bounding box center [256, 368] width 0 height 10
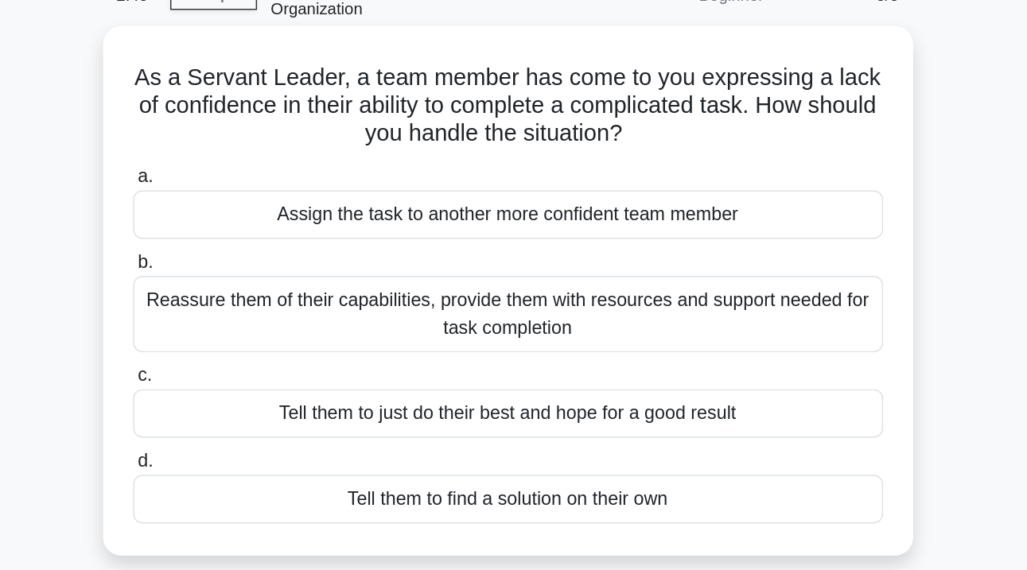
click at [256, 280] on div "Reassure them of their capabilities, provide them with resources and support ne…" at bounding box center [513, 306] width 515 height 52
click at [256, 266] on input "b. Reassure them of their capabilities, provide them with resources and support…" at bounding box center [256, 271] width 0 height 10
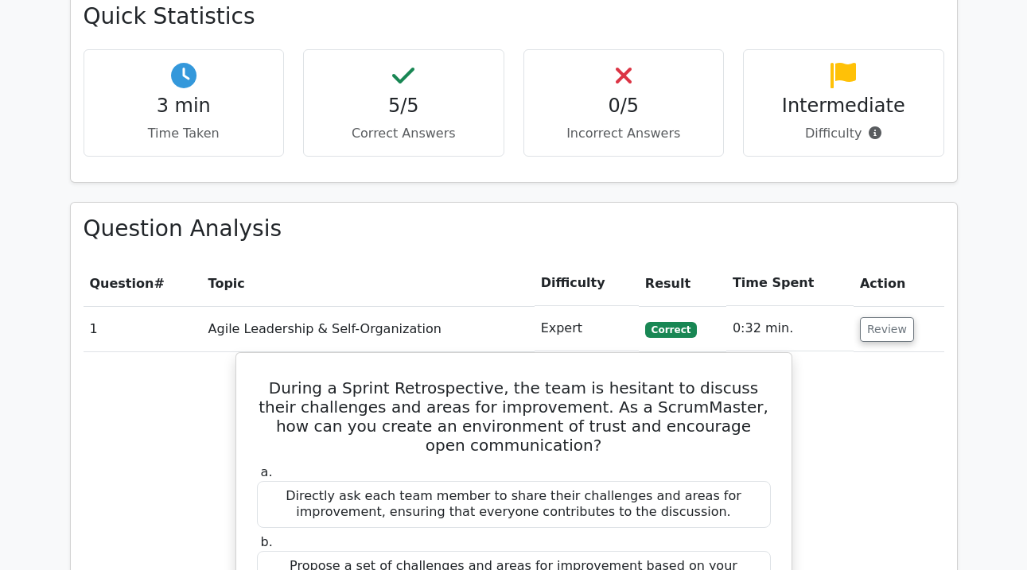
scroll to position [985, 0]
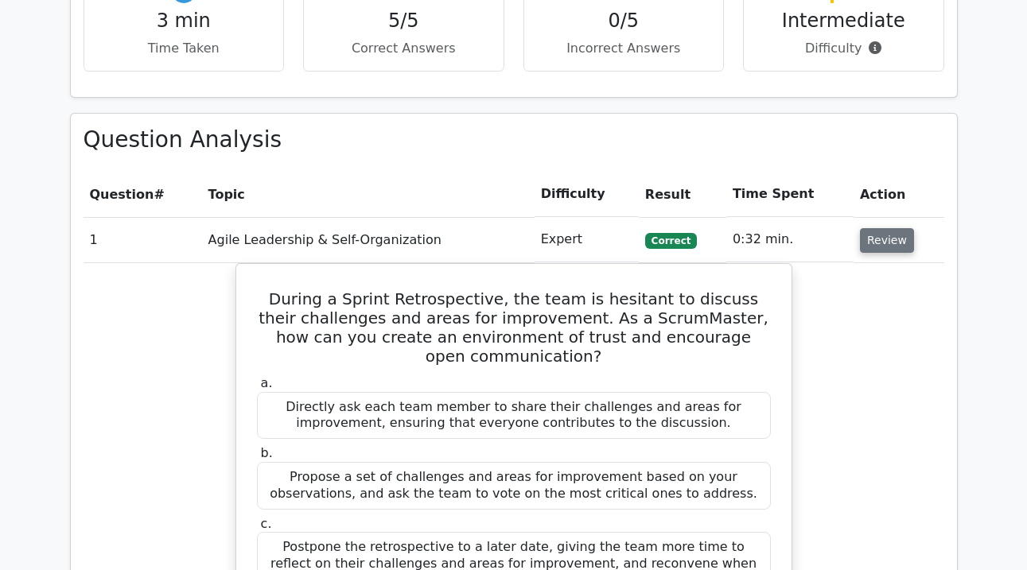
click at [889, 228] on button "Review" at bounding box center [887, 240] width 54 height 25
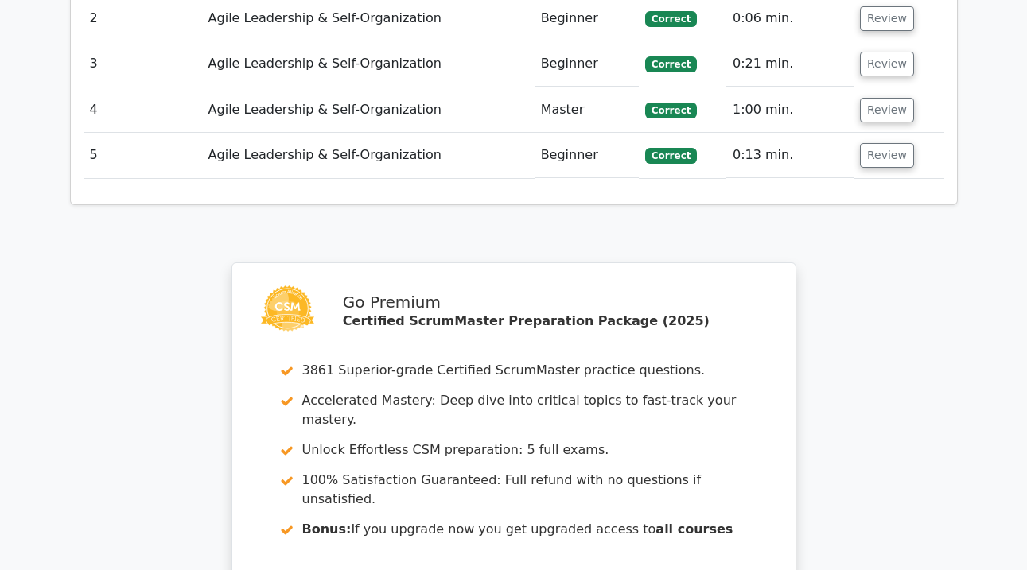
scroll to position [1467, 0]
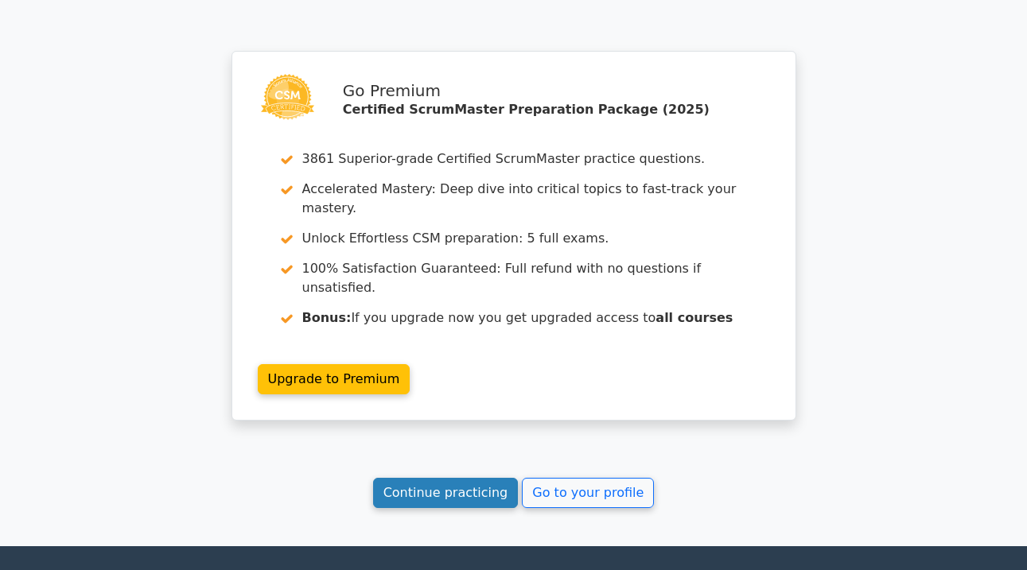
click at [483, 478] on link "Continue practicing" at bounding box center [446, 493] width 146 height 30
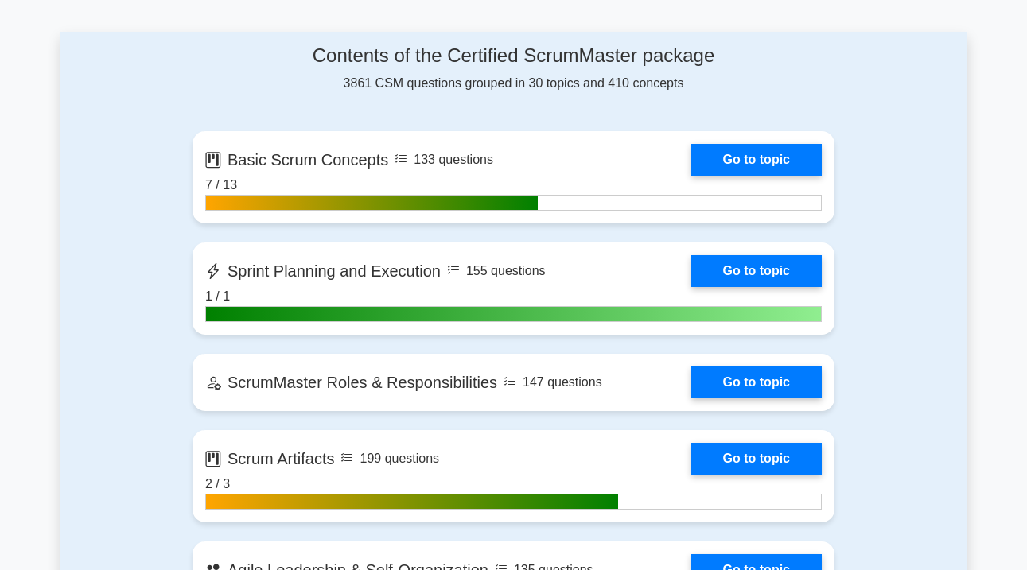
scroll to position [1008, 0]
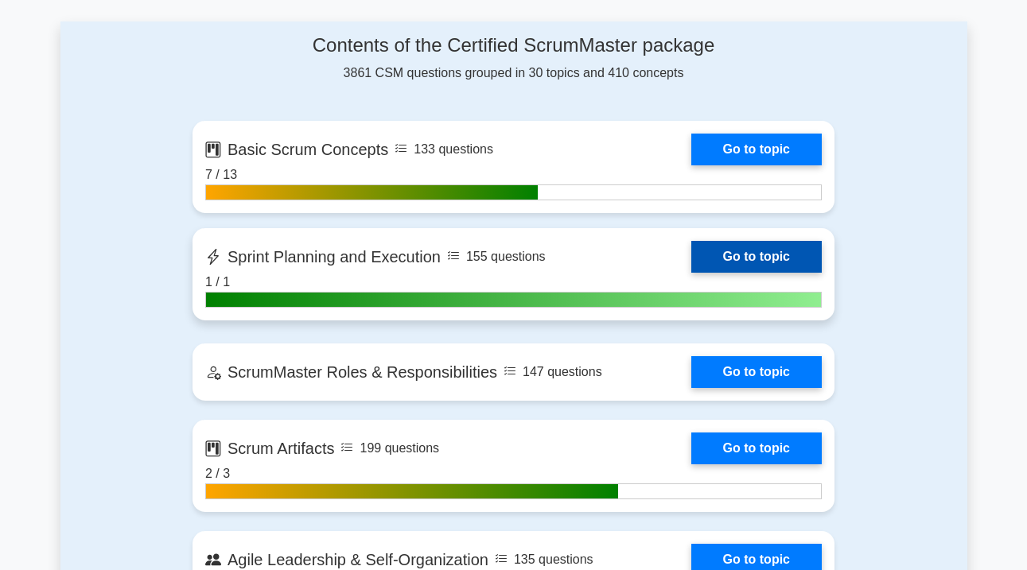
click at [691, 252] on link "Go to topic" at bounding box center [756, 257] width 130 height 32
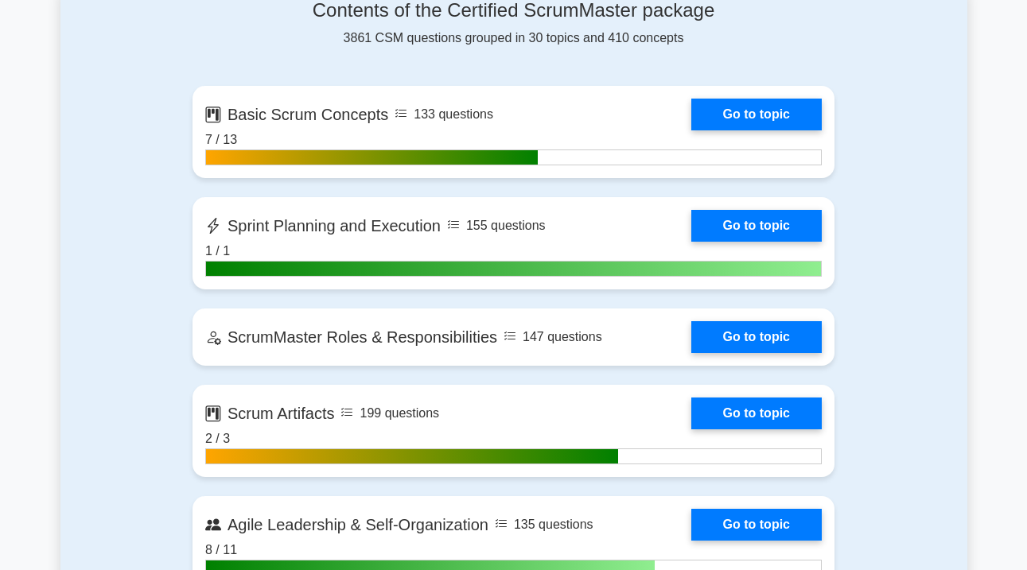
scroll to position [1047, 0]
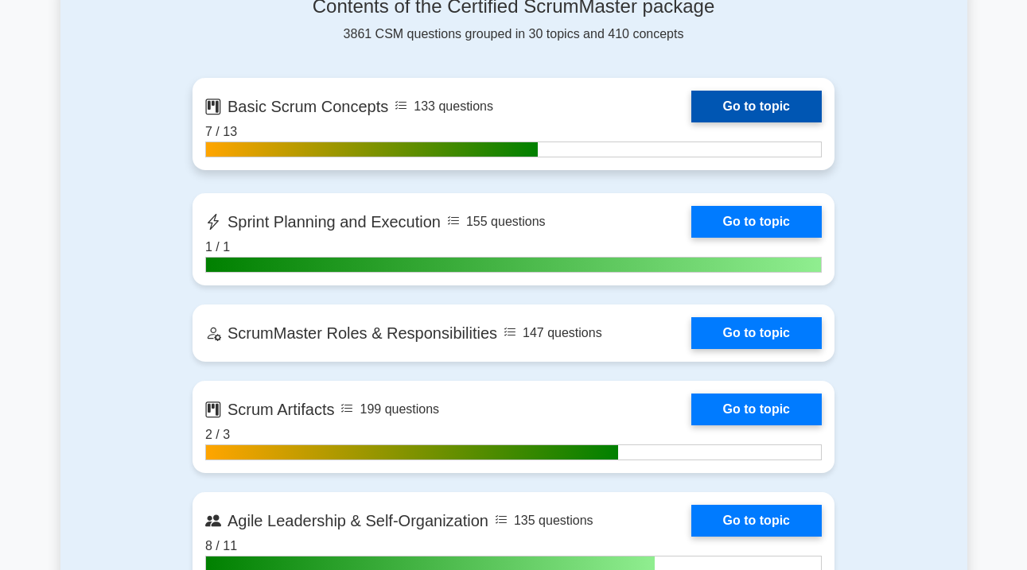
click at [774, 104] on link "Go to topic" at bounding box center [756, 107] width 130 height 32
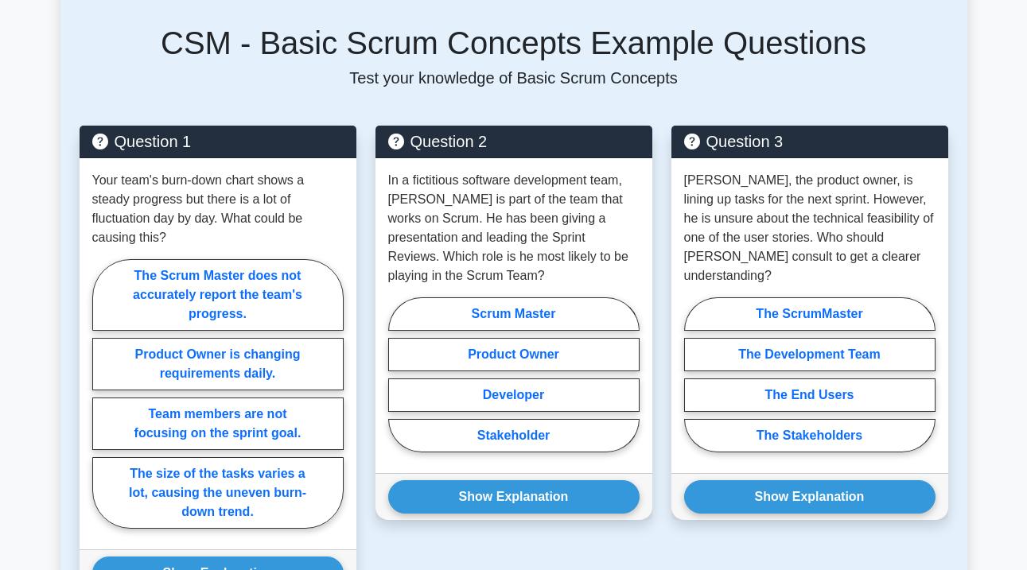
scroll to position [783, 0]
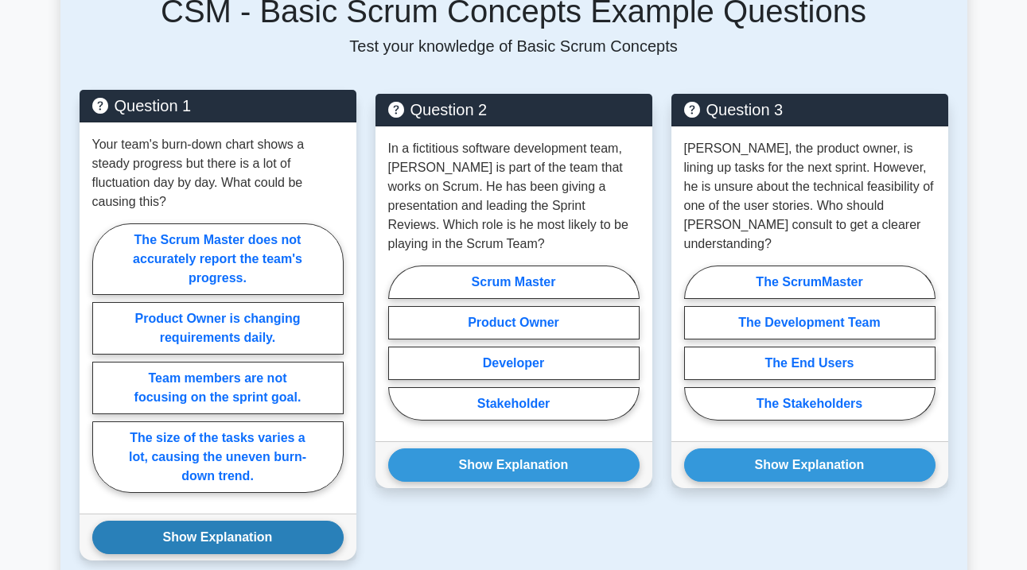
click at [269, 521] on button "Show Explanation" at bounding box center [217, 537] width 251 height 33
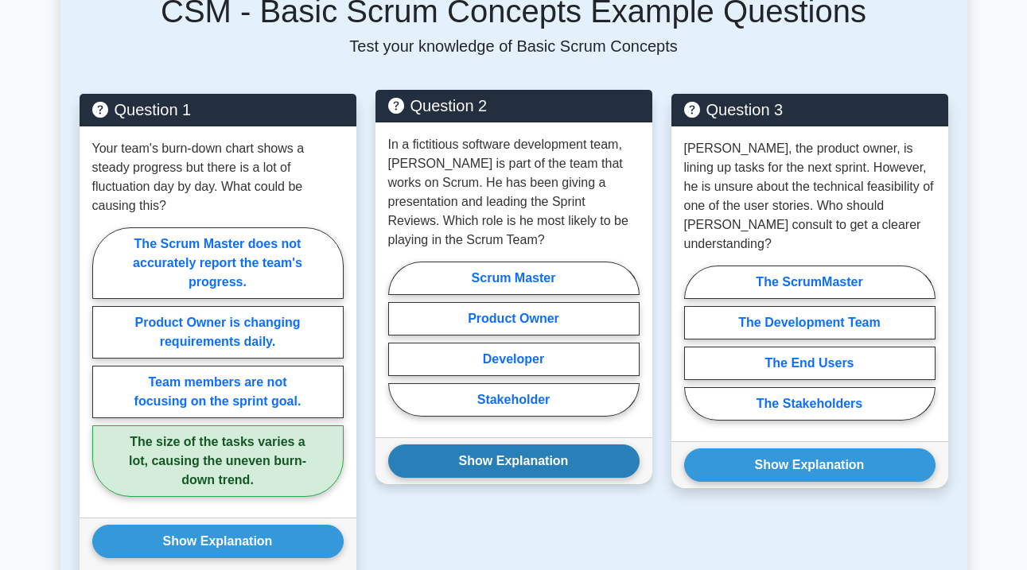
click at [453, 445] on button "Show Explanation" at bounding box center [513, 461] width 251 height 33
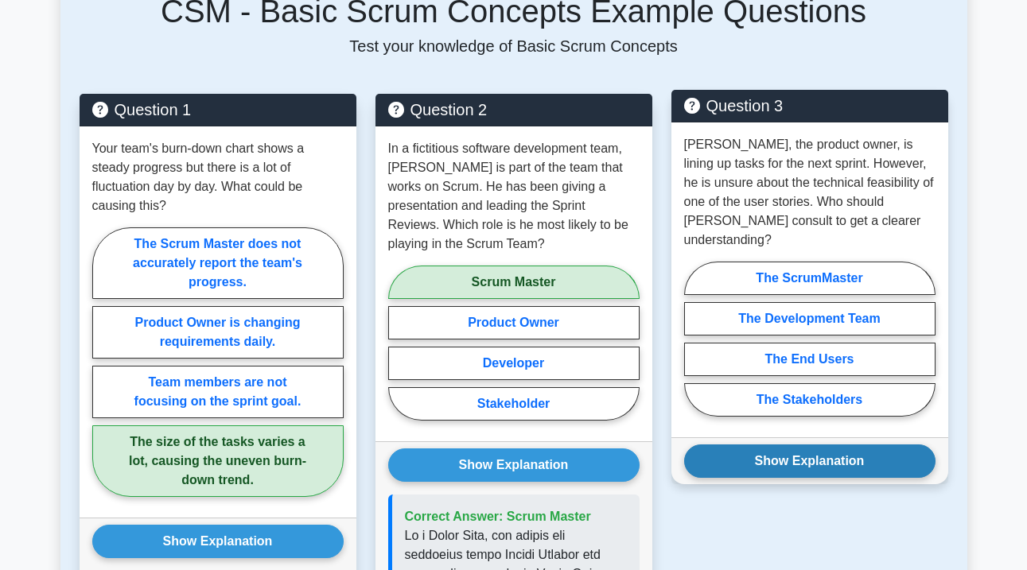
click at [775, 445] on button "Show Explanation" at bounding box center [809, 461] width 251 height 33
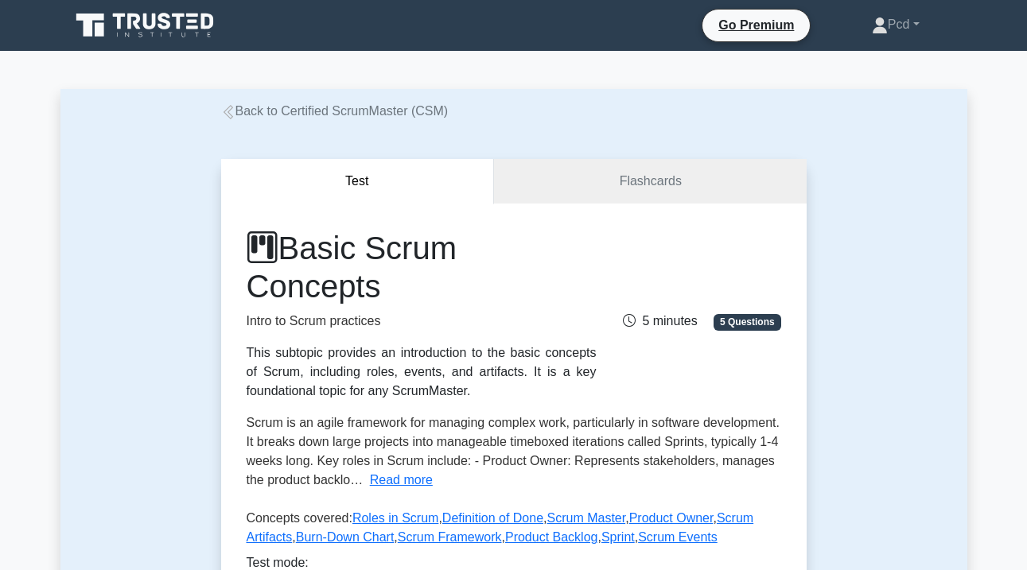
scroll to position [0, 0]
